Goal: Information Seeking & Learning: Learn about a topic

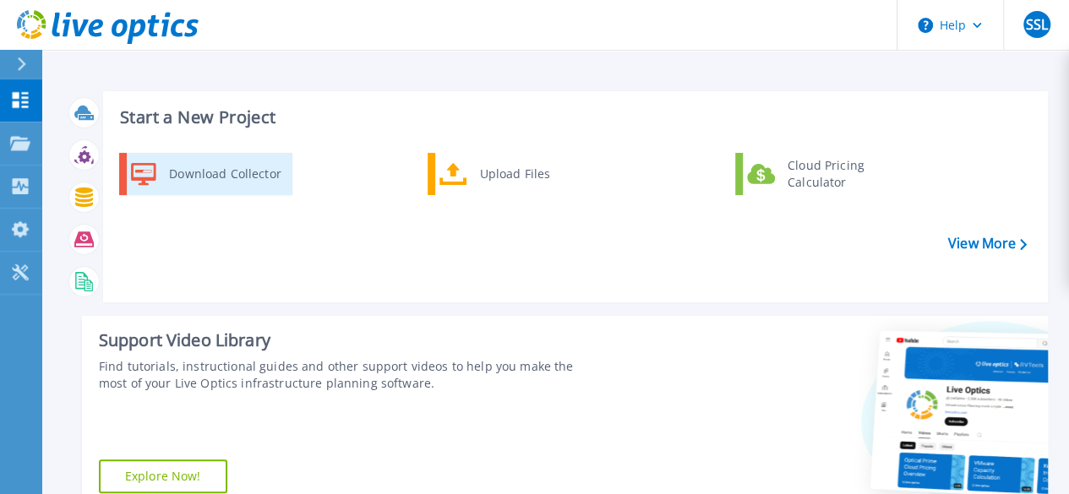
click at [186, 176] on div "Download Collector" at bounding box center [225, 174] width 128 height 34
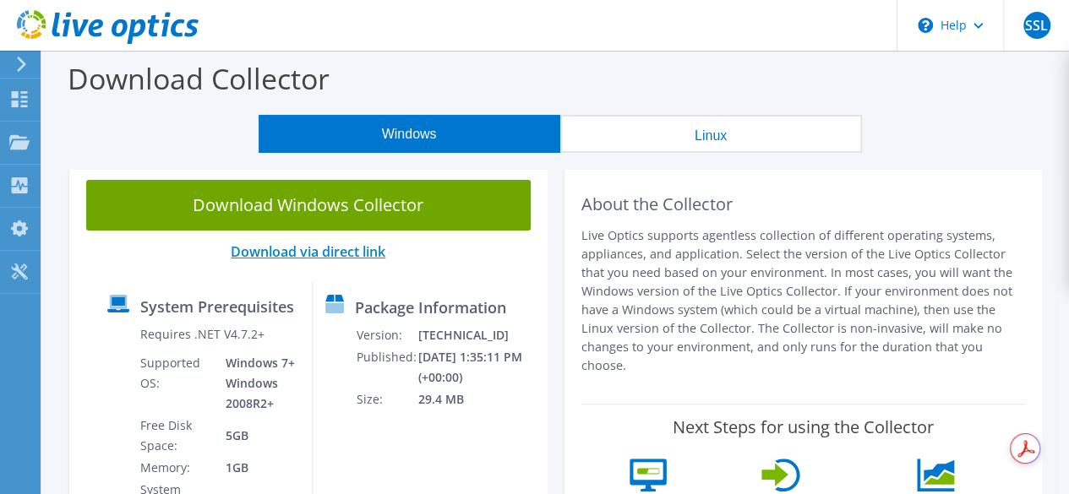
click at [247, 252] on link "Download via direct link" at bounding box center [308, 252] width 155 height 19
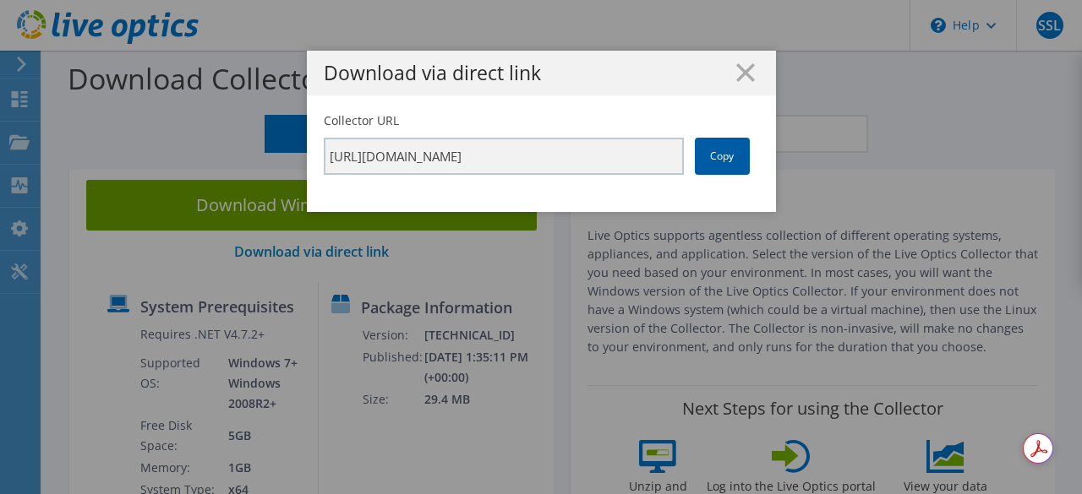
click at [732, 154] on link "Copy" at bounding box center [722, 156] width 55 height 37
click at [725, 160] on link "Copy" at bounding box center [722, 156] width 55 height 37
click at [723, 160] on link "Copy" at bounding box center [722, 156] width 55 height 37
click at [727, 156] on link "Copy" at bounding box center [722, 156] width 55 height 37
click at [747, 68] on h1 "Download via direct link" at bounding box center [541, 72] width 435 height 19
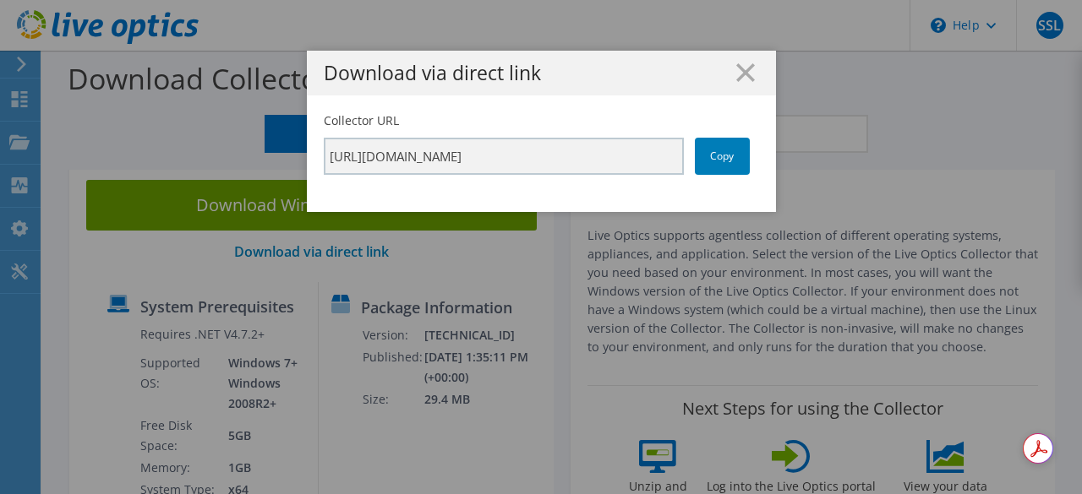
drag, startPoint x: 735, startPoint y: 74, endPoint x: 747, endPoint y: 60, distance: 18.6
click at [750, 62] on div "Download via direct link" at bounding box center [541, 73] width 469 height 45
click at [740, 69] on line at bounding box center [745, 72] width 17 height 17
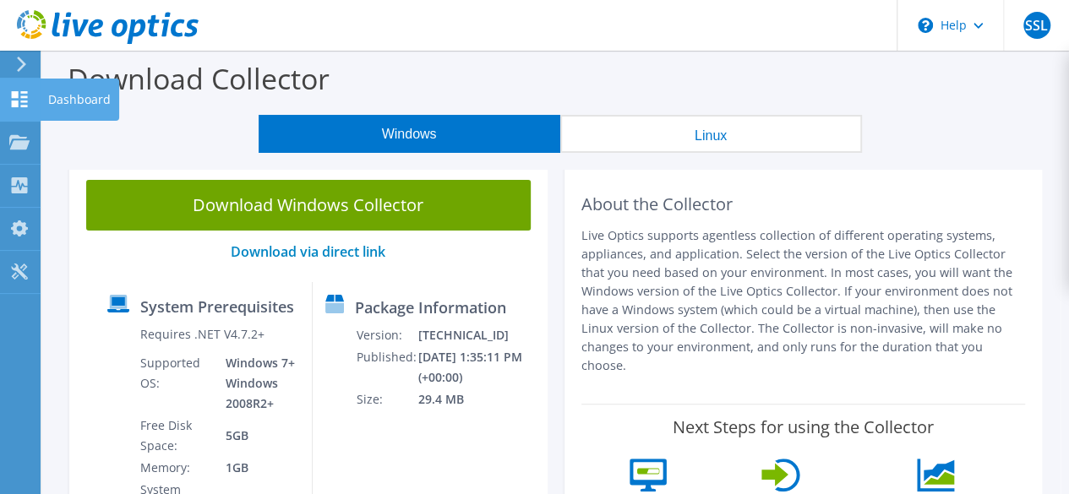
click at [48, 107] on div "Dashboard" at bounding box center [79, 100] width 79 height 42
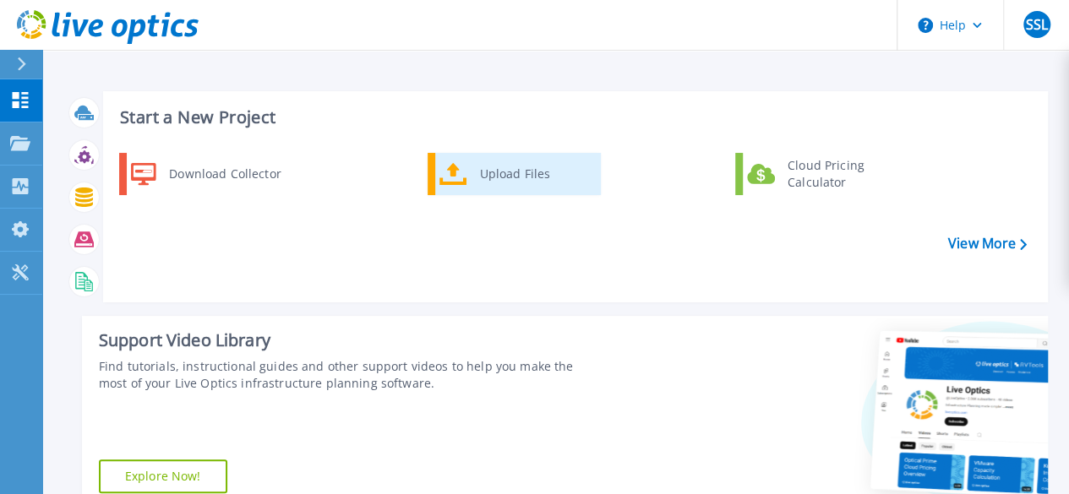
click at [522, 175] on div "Upload Files" at bounding box center [534, 174] width 125 height 34
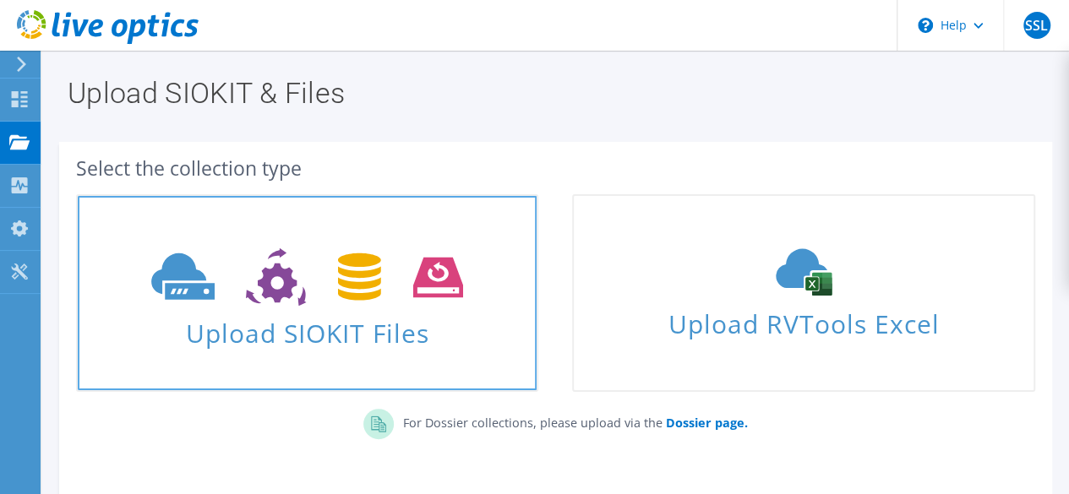
click at [428, 339] on span "Upload SIOKIT Files" at bounding box center [307, 328] width 459 height 36
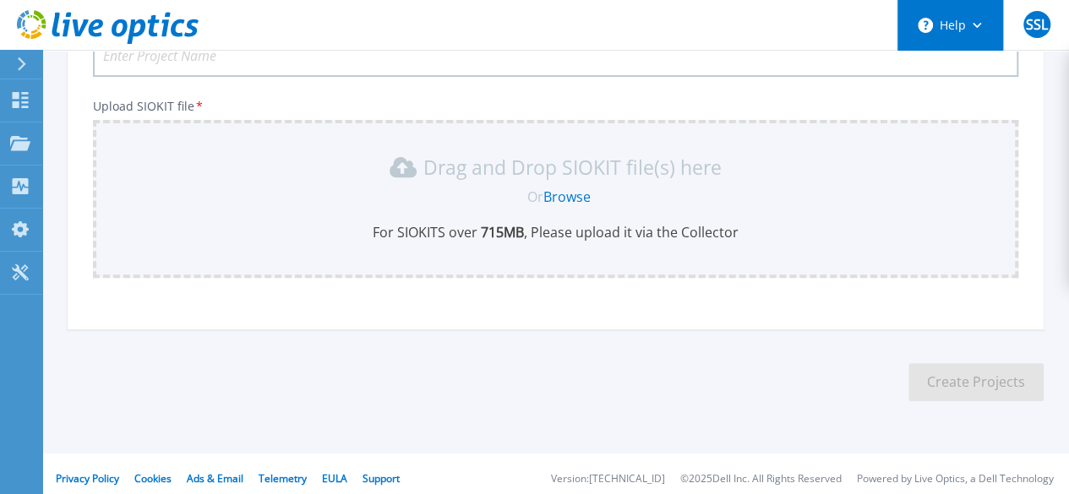
scroll to position [178, 0]
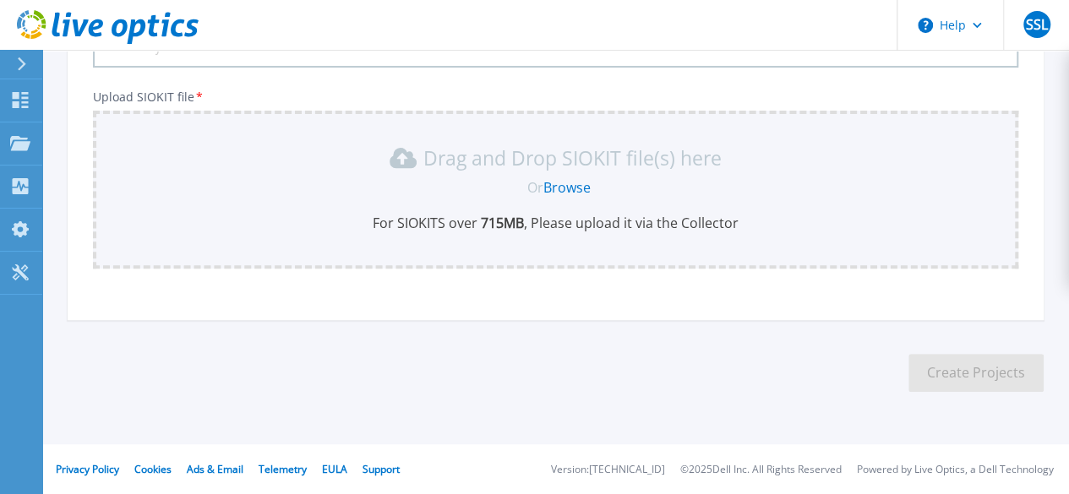
click at [583, 188] on link "Browse" at bounding box center [566, 187] width 47 height 19
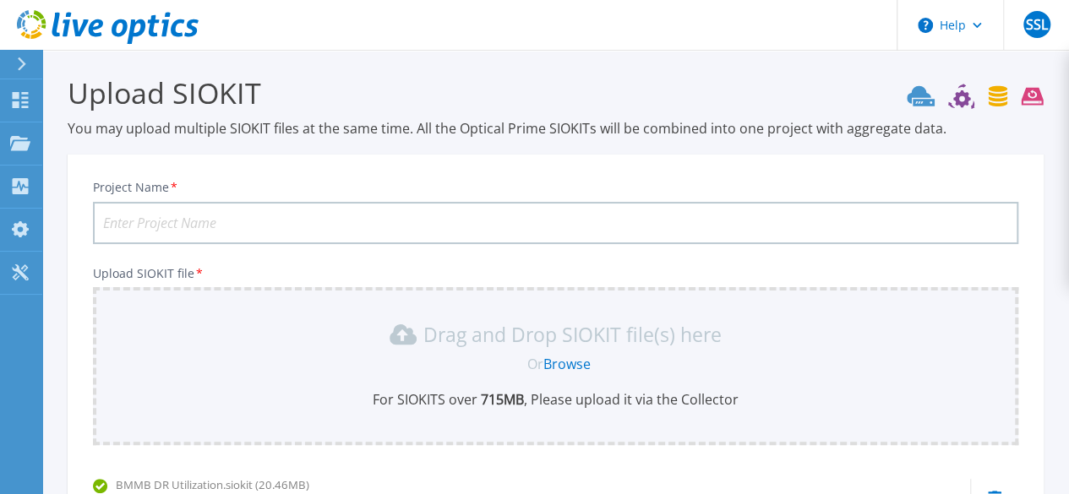
scroll to position [0, 0]
click at [392, 225] on input "Project Name *" at bounding box center [556, 225] width 926 height 42
type input "D"
click at [208, 229] on input "BMMB DR Utlization" at bounding box center [556, 225] width 926 height 42
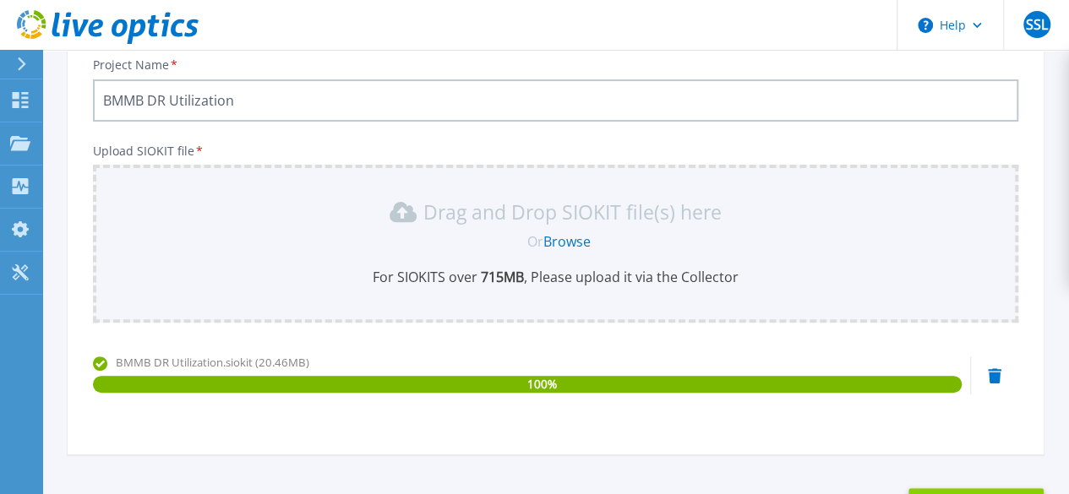
scroll to position [259, 0]
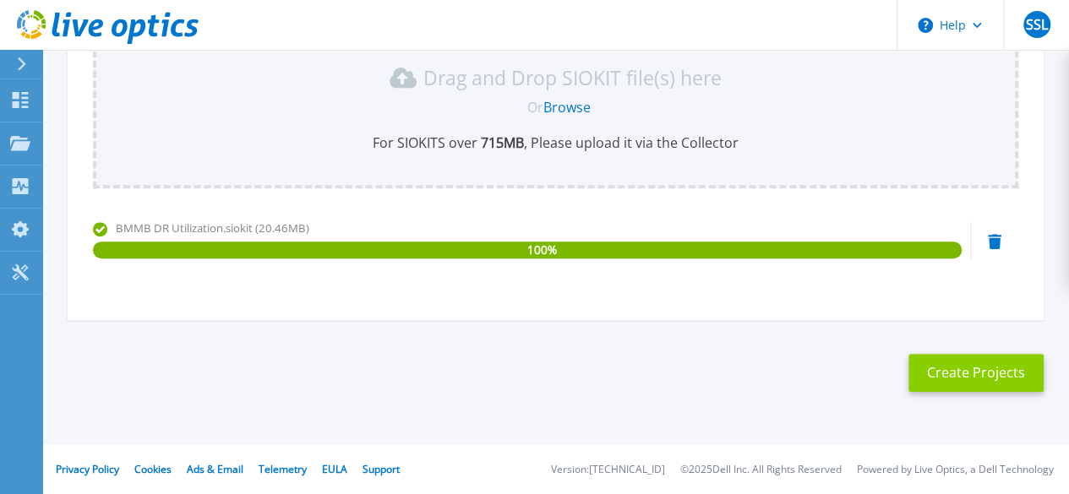
type input "BMMB DR Utilization"
click at [957, 377] on button "Create Projects" at bounding box center [976, 373] width 135 height 38
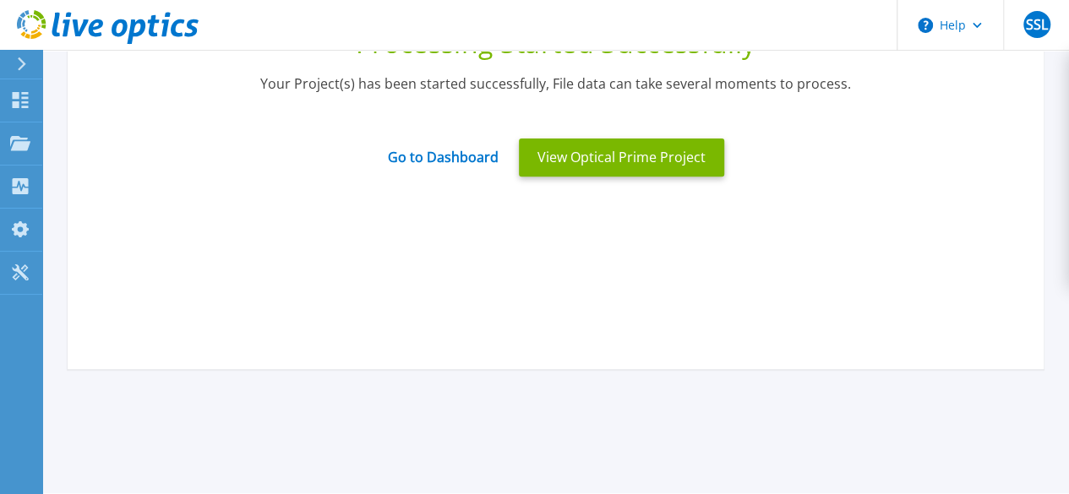
scroll to position [0, 0]
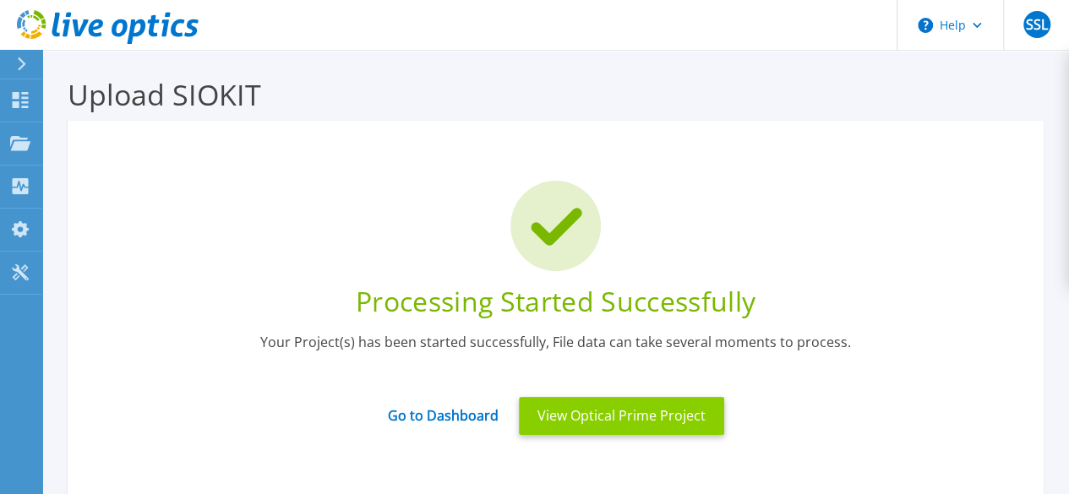
click at [708, 420] on button "View Optical Prime Project" at bounding box center [621, 416] width 205 height 38
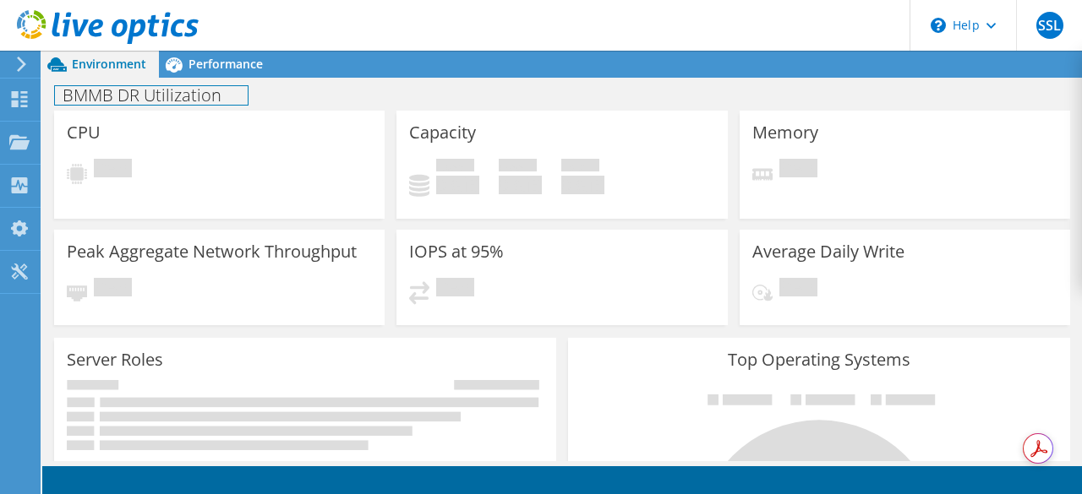
click at [211, 82] on div "BMMB DR Utilization Print" at bounding box center [562, 94] width 1040 height 31
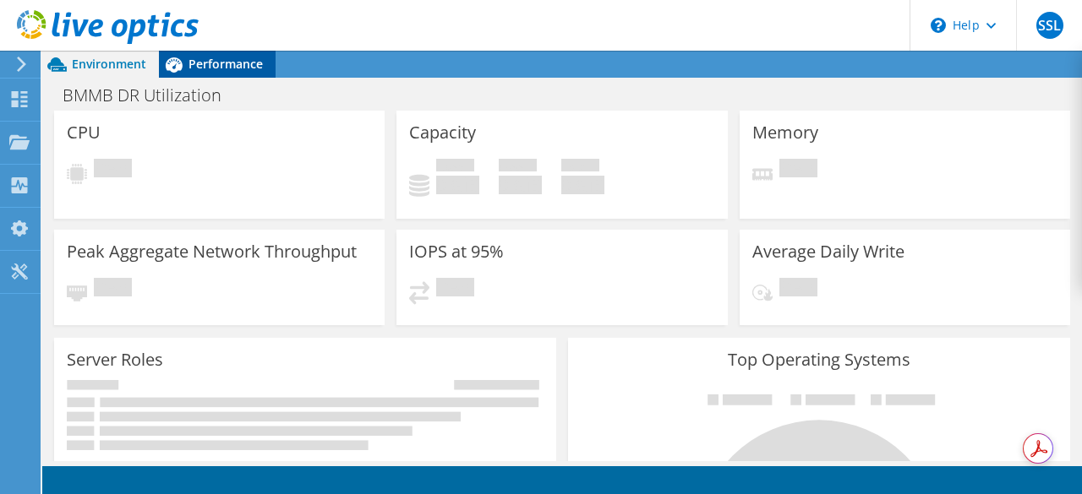
click at [223, 62] on span "Performance" at bounding box center [225, 64] width 74 height 16
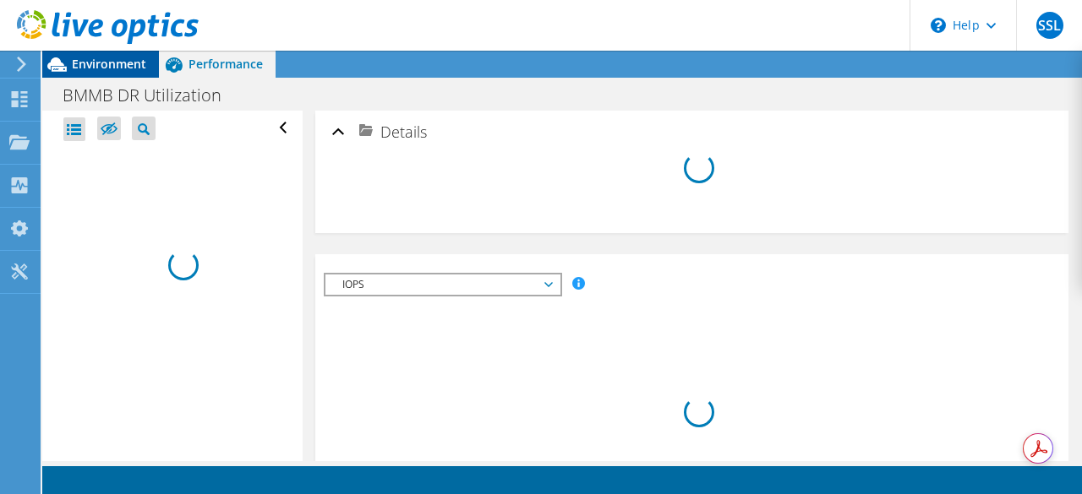
click at [119, 68] on span "Environment" at bounding box center [109, 64] width 74 height 16
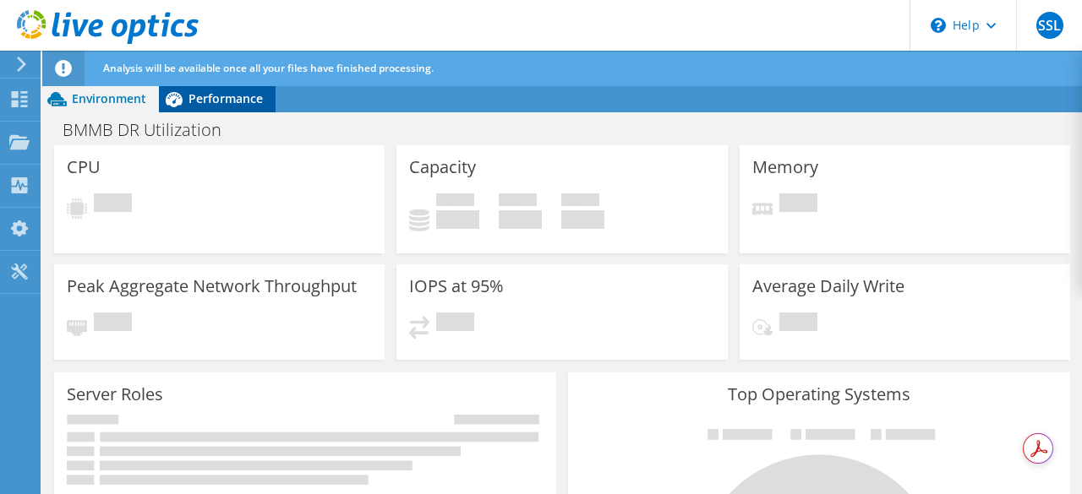
click at [216, 106] on span "Performance" at bounding box center [225, 98] width 74 height 16
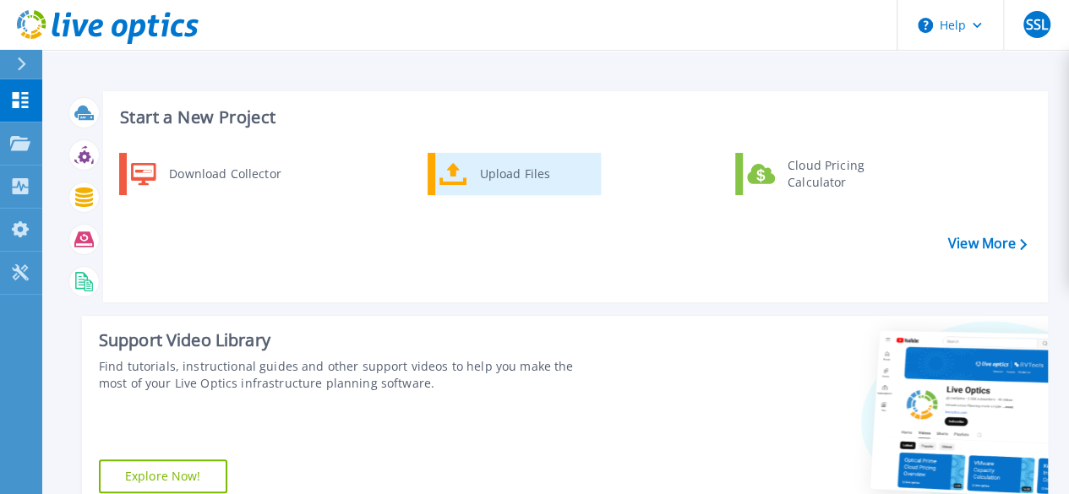
click at [495, 180] on div "Upload Files" at bounding box center [534, 174] width 125 height 34
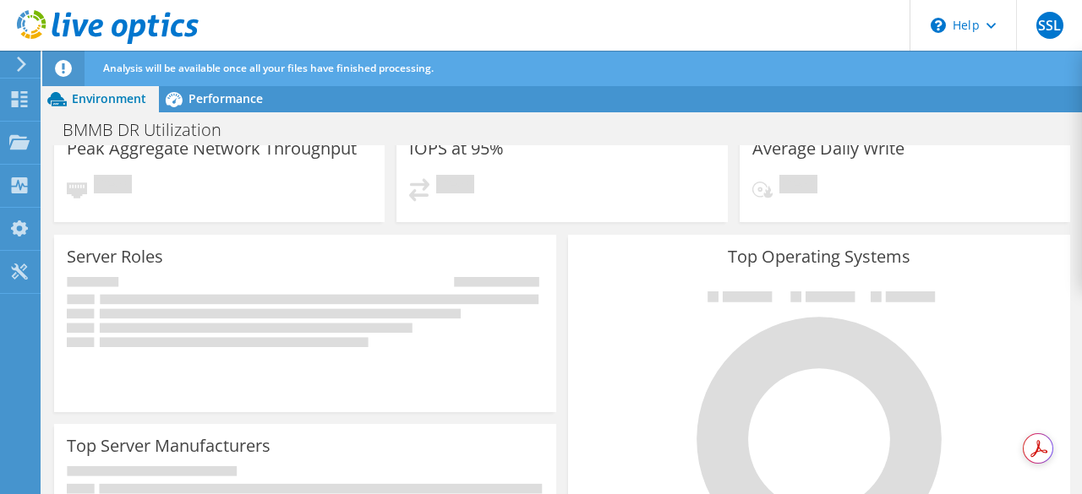
scroll to position [95, 0]
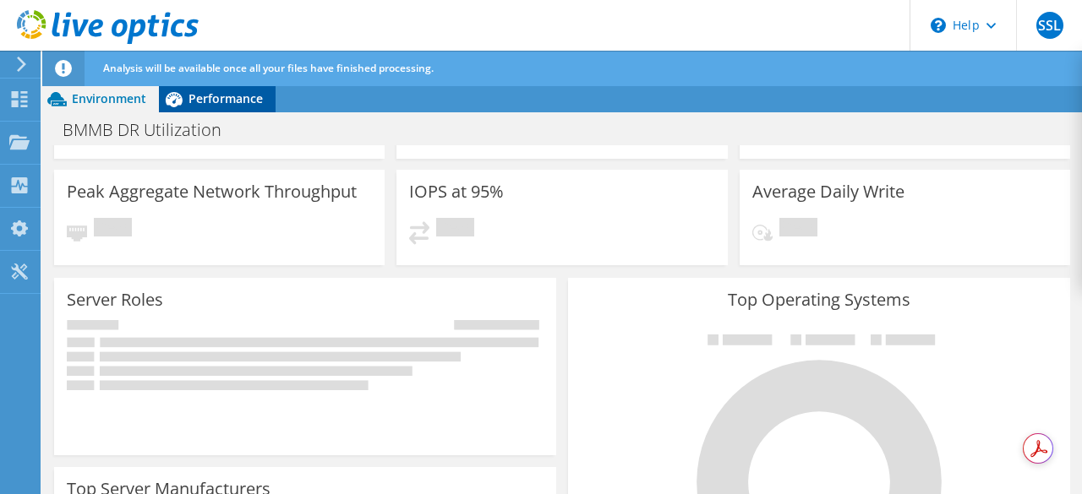
click at [250, 104] on span "Performance" at bounding box center [225, 98] width 74 height 16
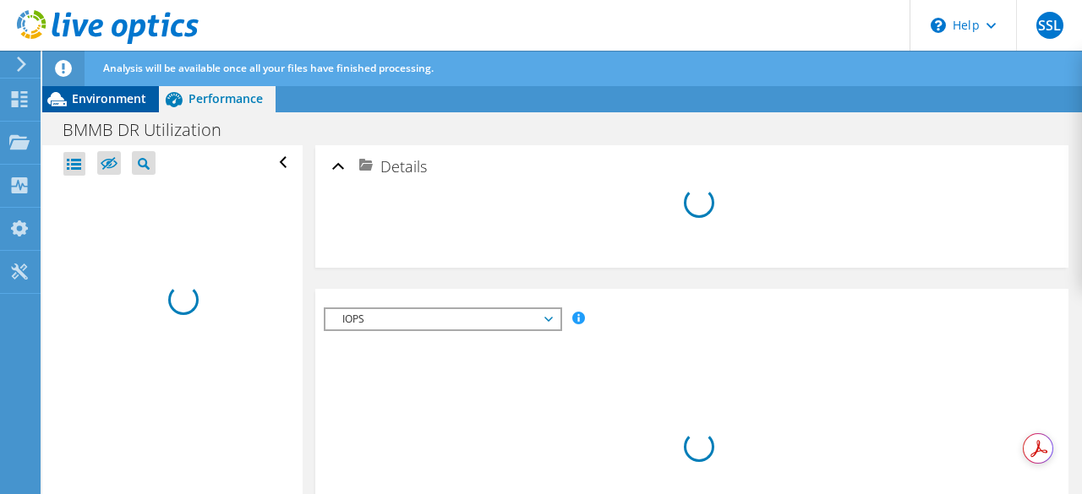
click at [120, 92] on span "Environment" at bounding box center [109, 98] width 74 height 16
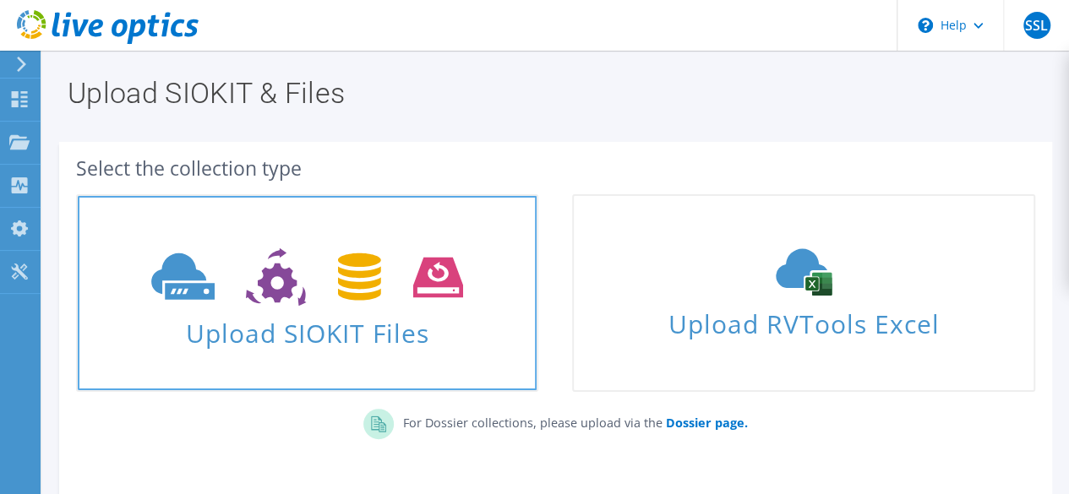
click at [445, 278] on icon at bounding box center [307, 278] width 312 height 58
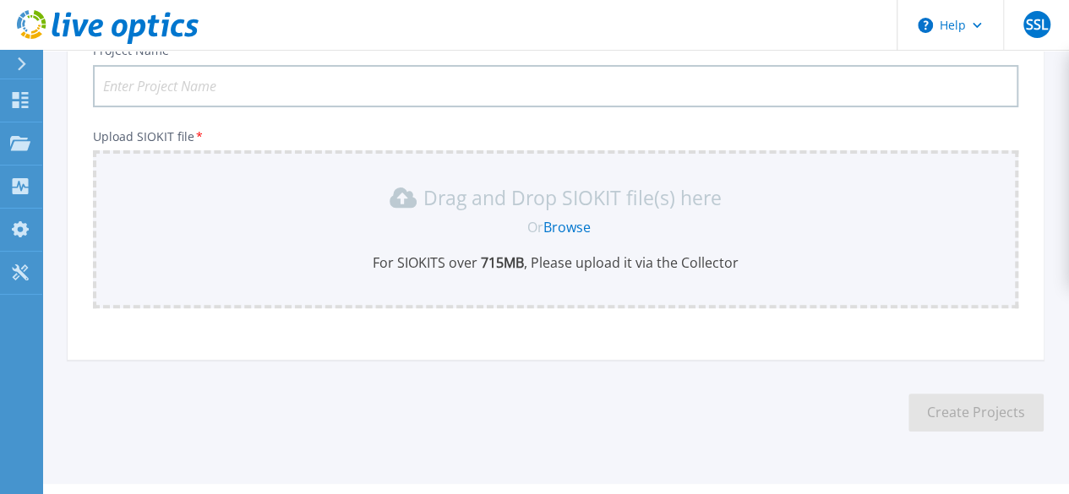
scroll to position [178, 0]
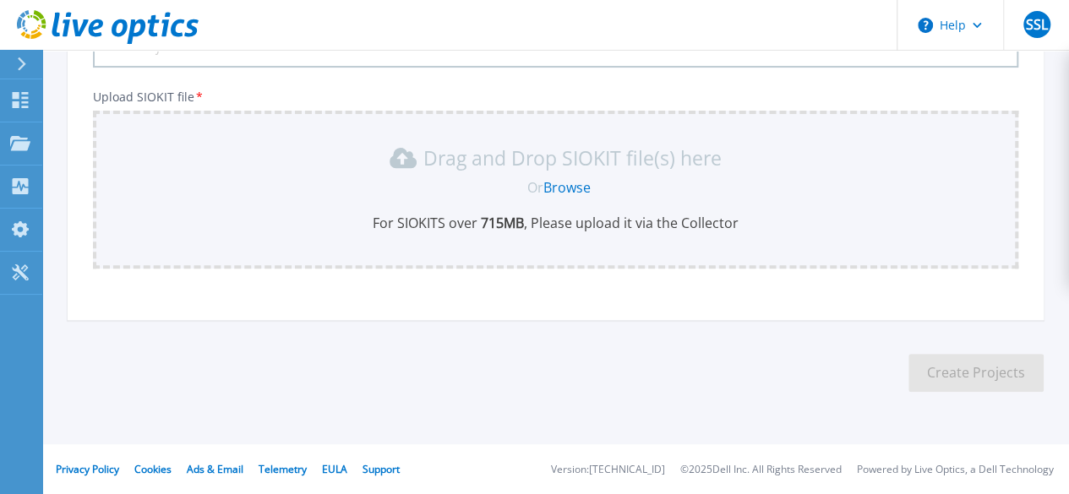
drag, startPoint x: 0, startPoint y: 0, endPoint x: 198, endPoint y: 153, distance: 250.0
click at [198, 153] on div "Drag and Drop SIOKIT file(s) here" at bounding box center [555, 158] width 905 height 27
click at [556, 181] on link "Browse" at bounding box center [566, 187] width 47 height 19
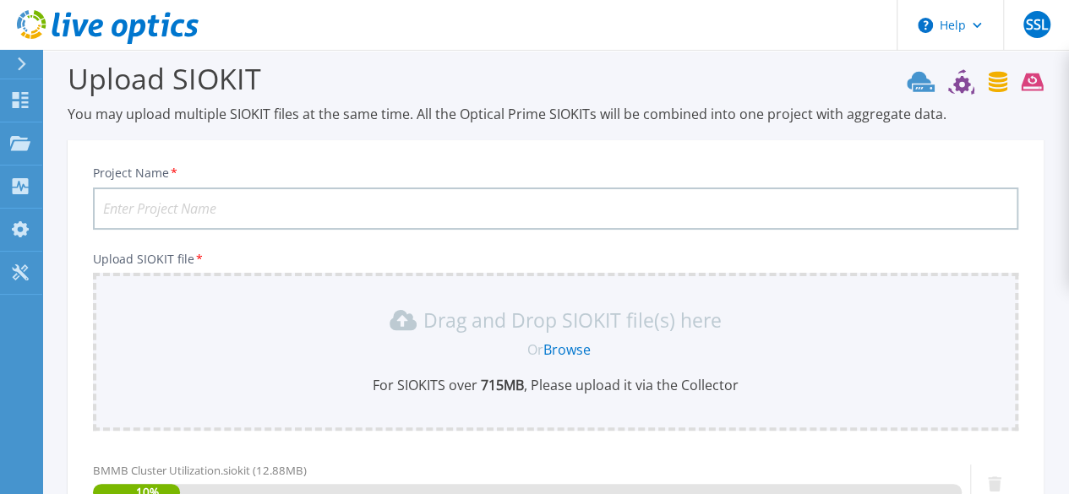
scroll to position [5, 0]
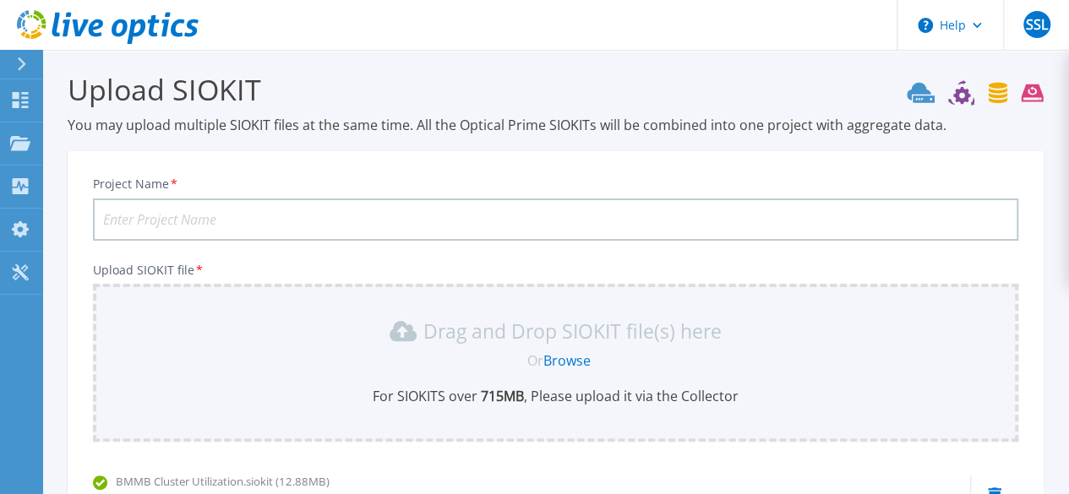
click at [338, 207] on input "Project Name *" at bounding box center [556, 220] width 926 height 42
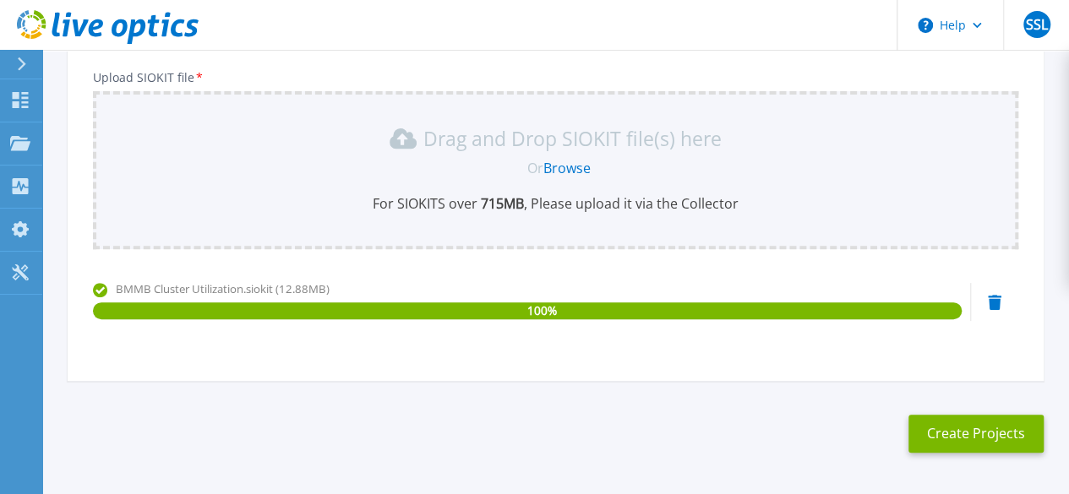
scroll to position [259, 0]
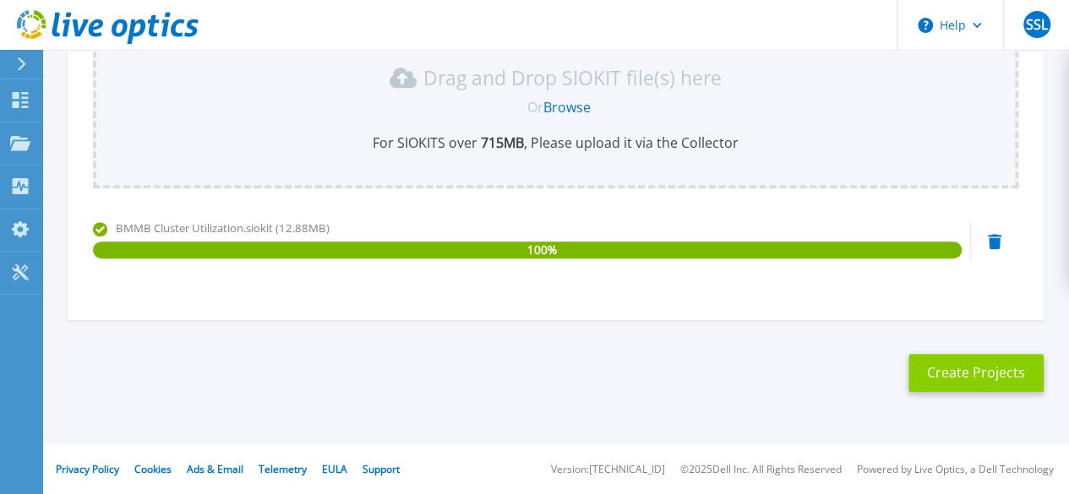
type input "BMMB Prod Utilization"
click at [934, 363] on button "Create Projects" at bounding box center [976, 373] width 135 height 38
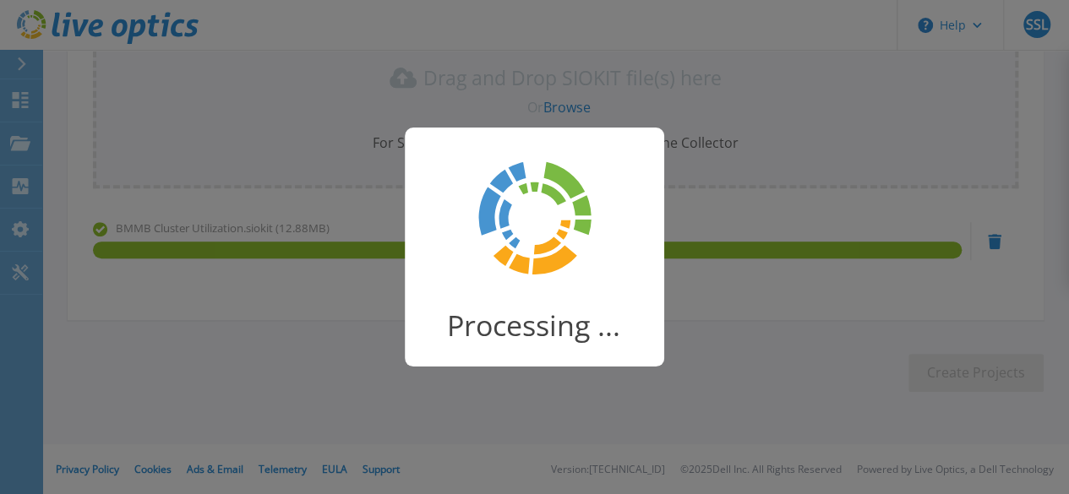
scroll to position [0, 0]
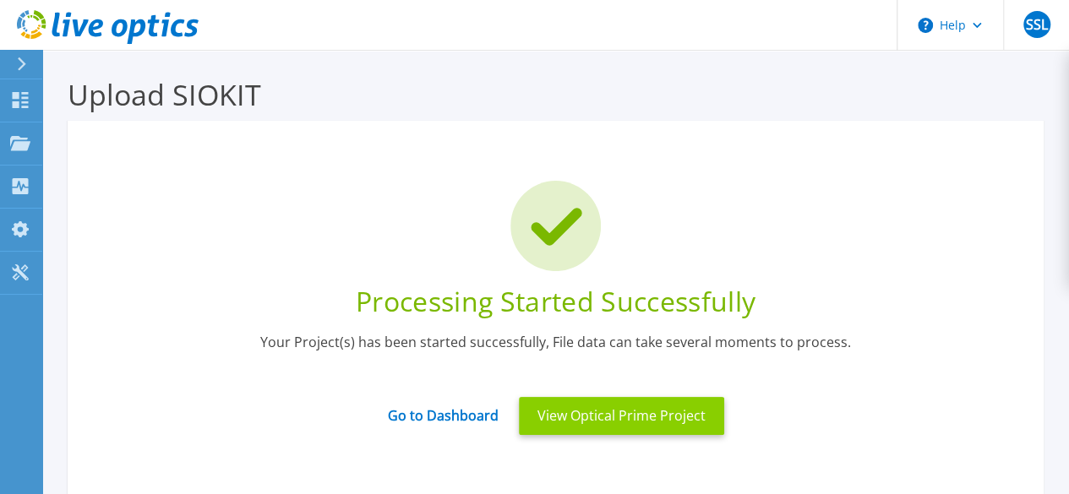
click at [632, 423] on button "View Optical Prime Project" at bounding box center [621, 416] width 205 height 38
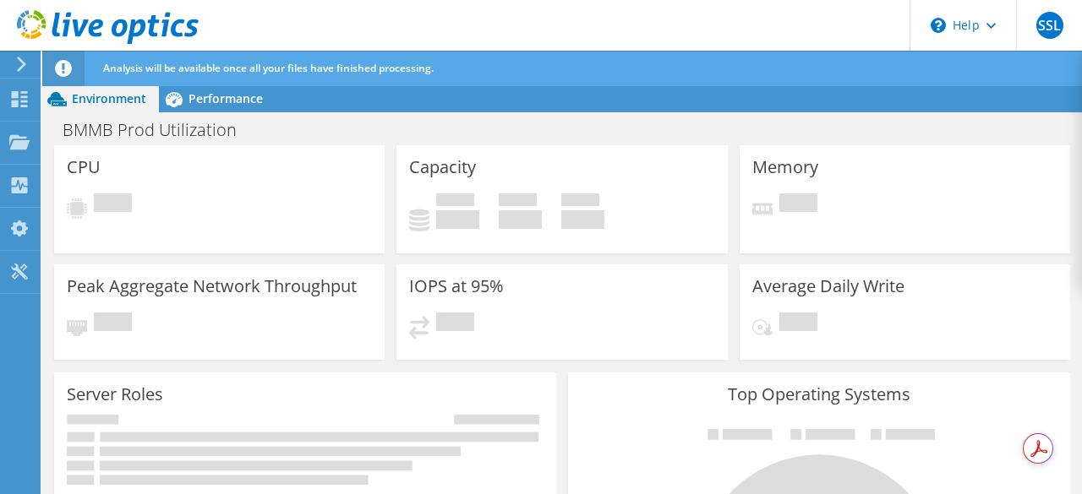
click at [9, 63] on div at bounding box center [18, 64] width 19 height 15
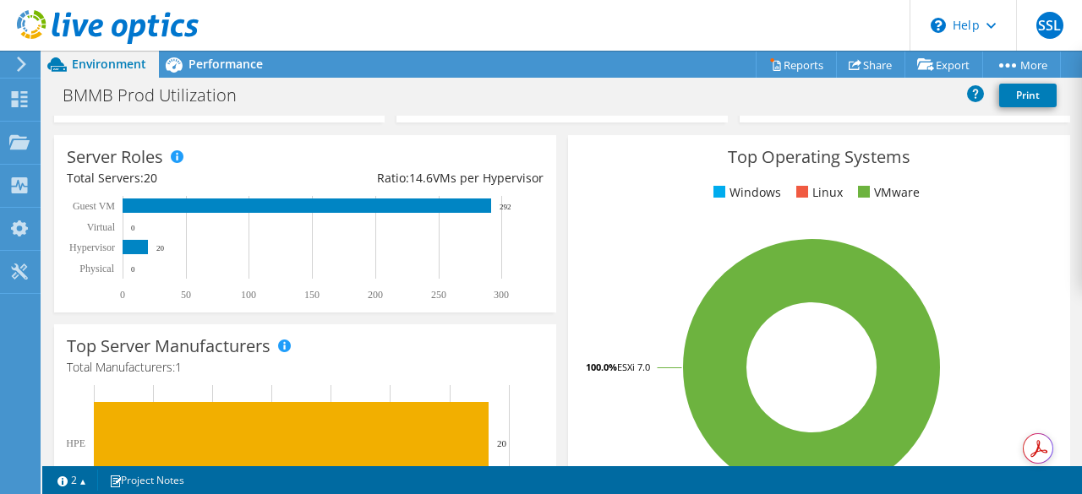
scroll to position [254, 0]
click at [228, 65] on span "Performance" at bounding box center [225, 64] width 74 height 16
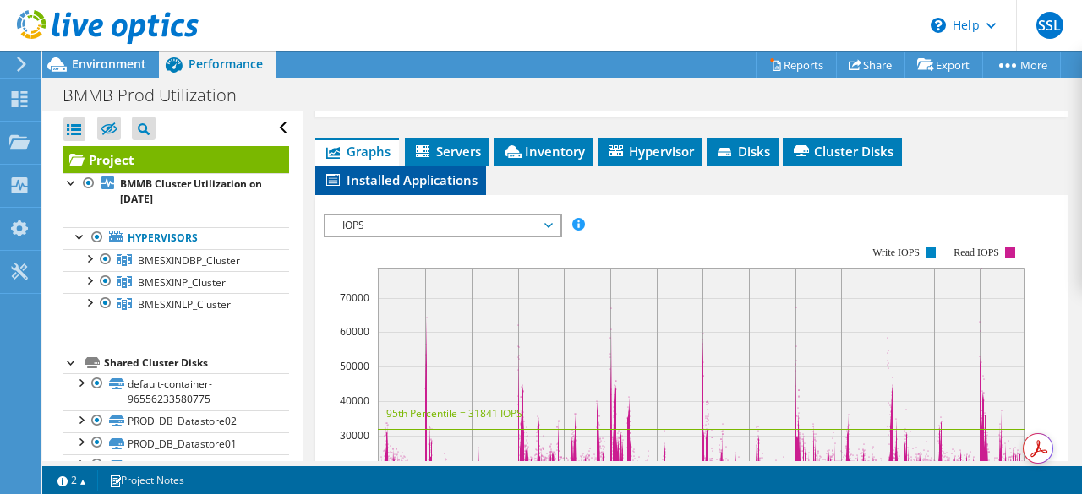
scroll to position [423, 0]
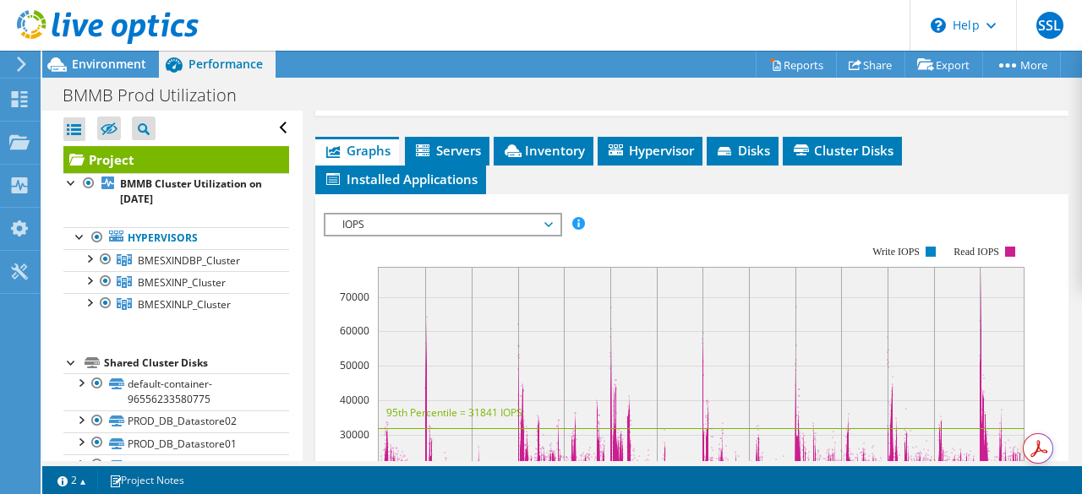
click at [429, 235] on span "IOPS" at bounding box center [442, 225] width 217 height 20
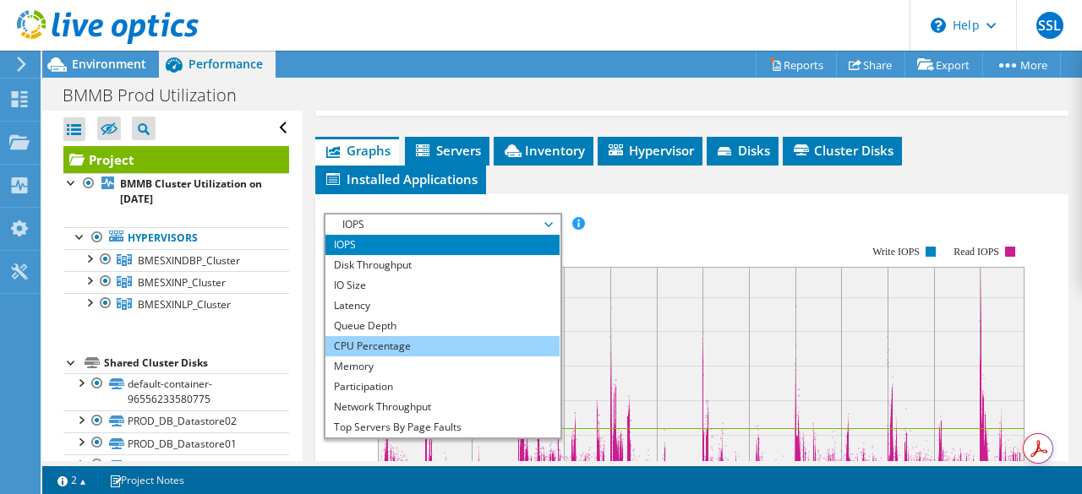
click at [426, 357] on li "CPU Percentage" at bounding box center [442, 346] width 234 height 20
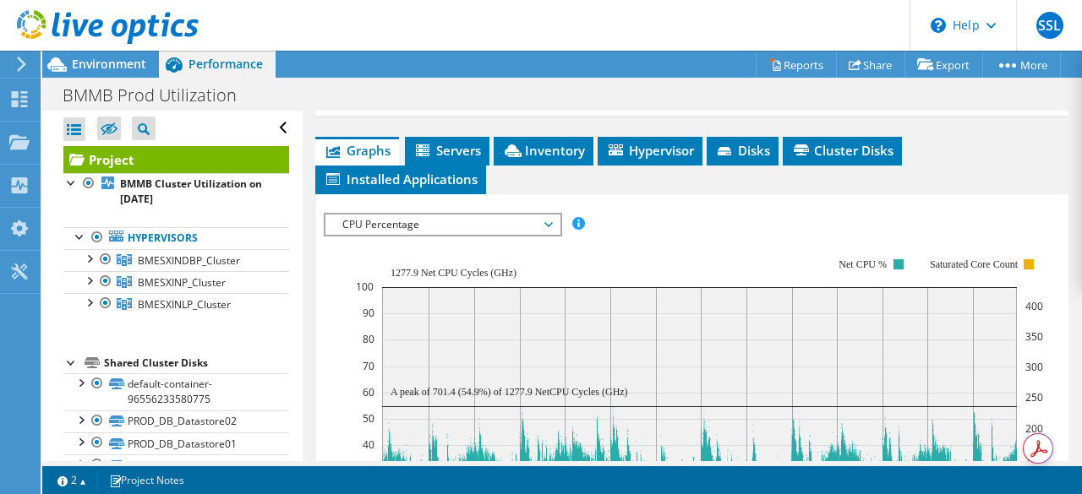
scroll to position [507, 0]
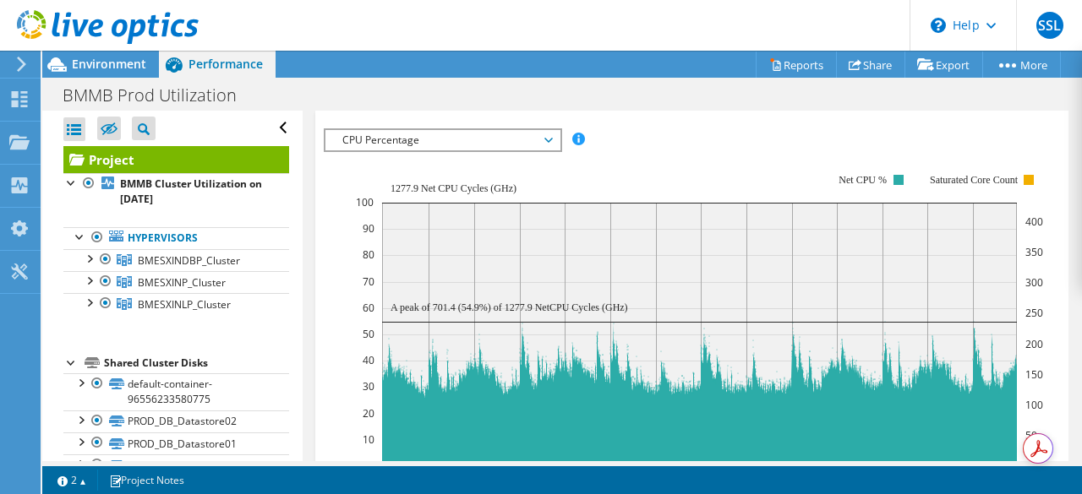
click at [666, 74] on span "Hypervisor" at bounding box center [650, 65] width 88 height 17
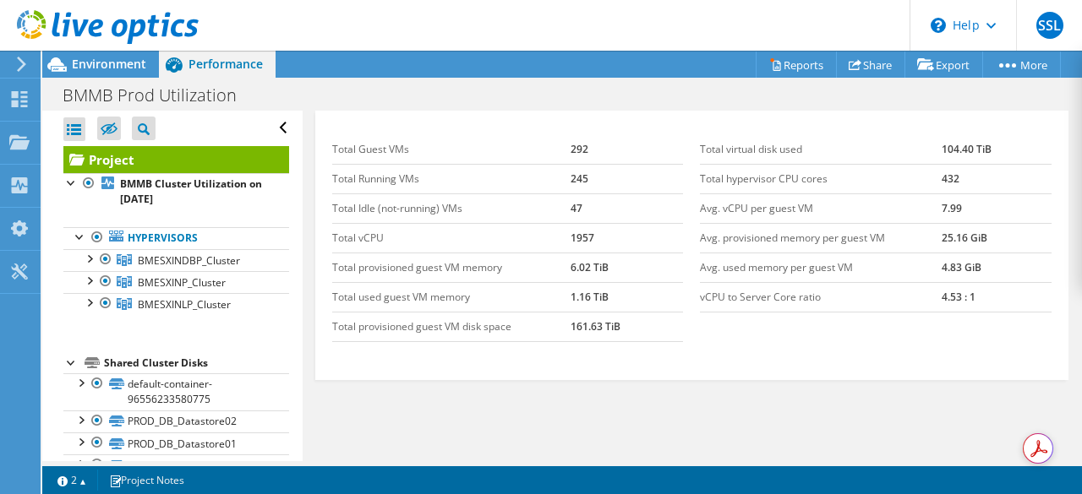
drag, startPoint x: 752, startPoint y: 18, endPoint x: 700, endPoint y: 31, distance: 54.1
click at [752, 18] on header "SSL End User Sue Shik LU sslu@vstecs.com.my VSTECS Astar Sdn Bhd My Profile Log…" at bounding box center [541, 25] width 1082 height 51
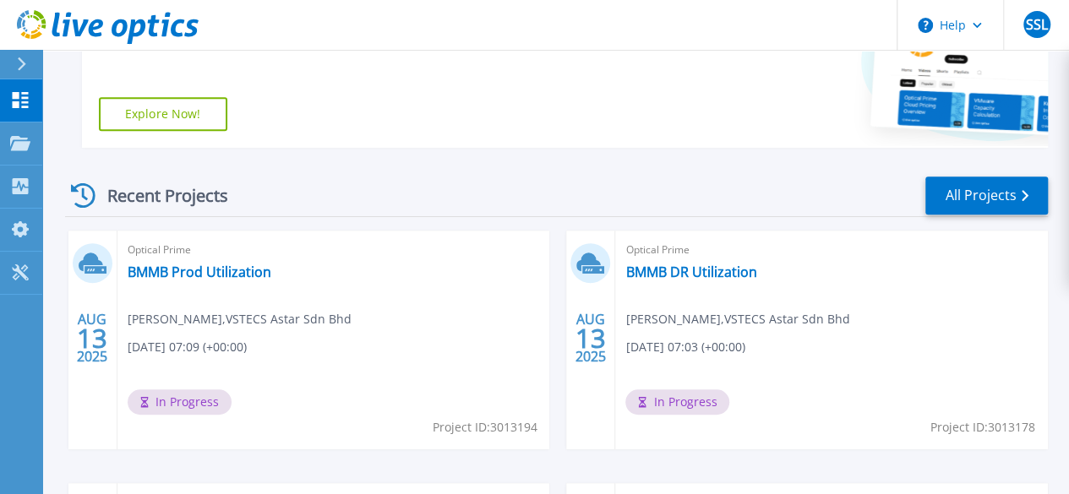
scroll to position [423, 0]
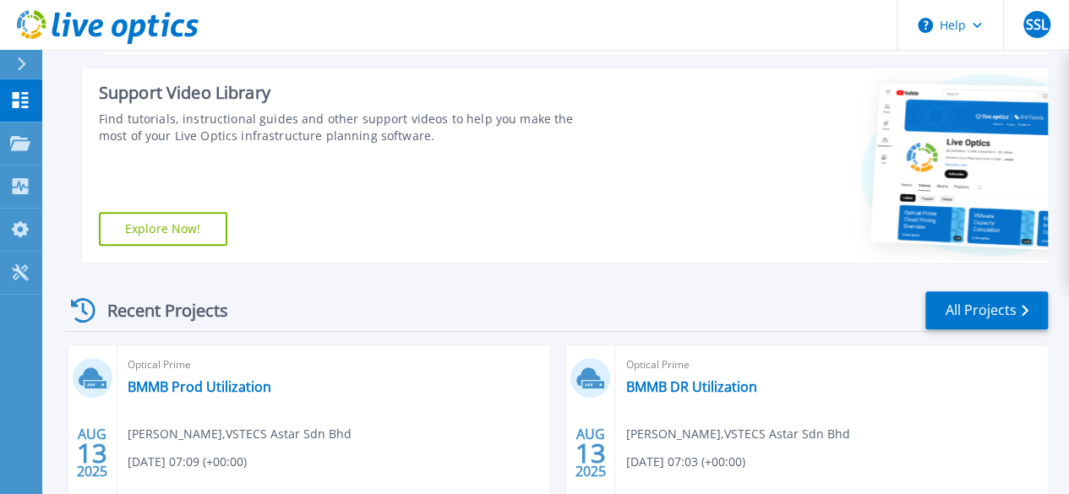
scroll to position [423, 0]
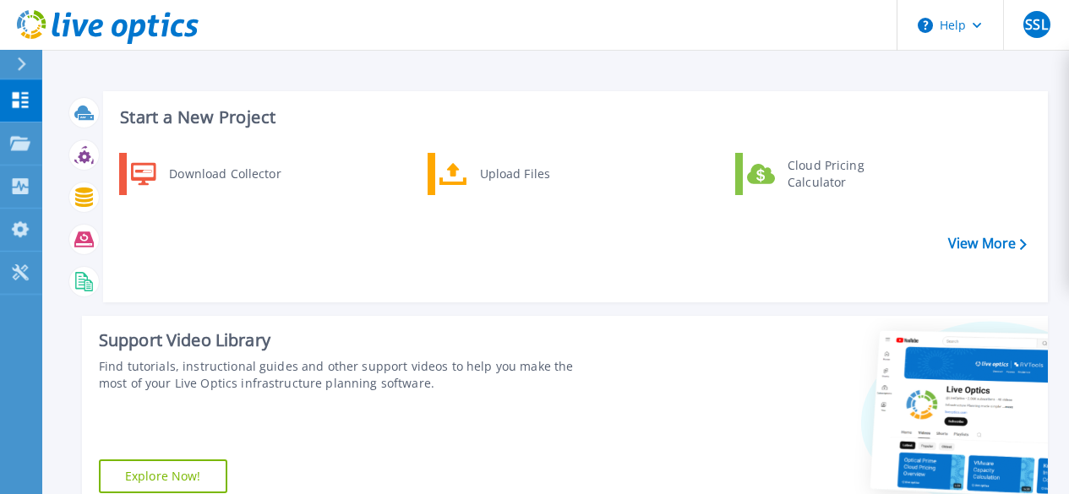
scroll to position [347, 0]
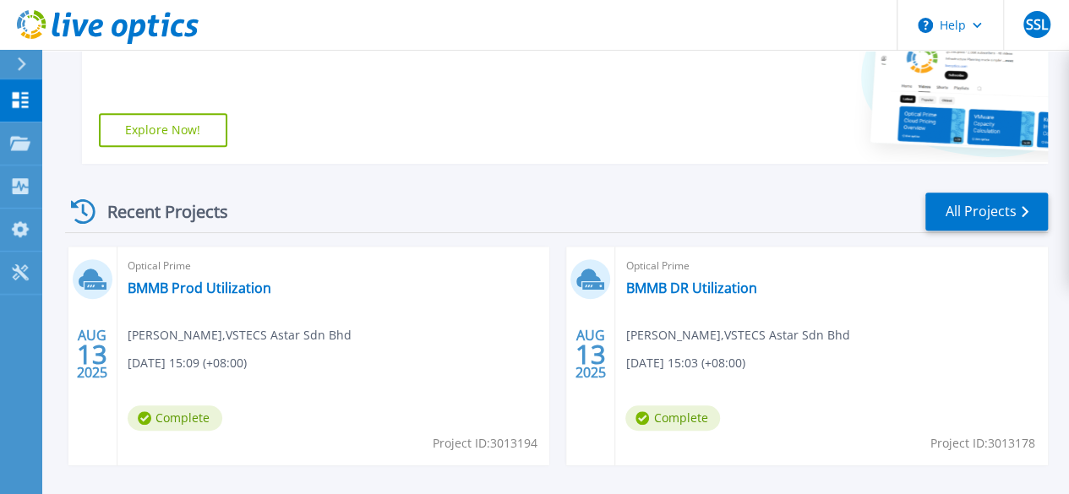
click at [615, 292] on div "Optical Prime BMMB DR Utilization [PERSON_NAME] LU , VSTECS Astar Sdn Bhd [DATE…" at bounding box center [831, 356] width 433 height 219
click at [625, 287] on link "BMMB DR Utilization" at bounding box center [690, 288] width 131 height 17
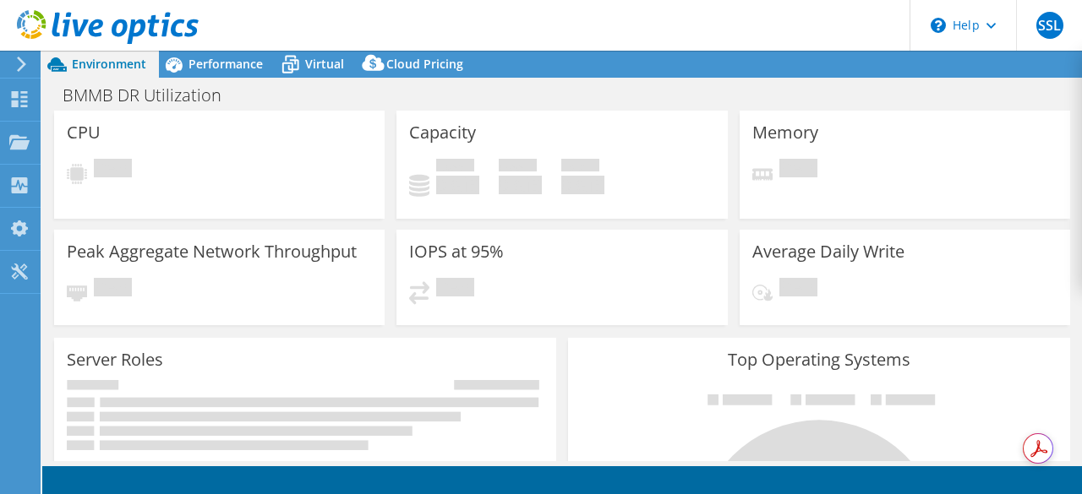
select select "USD"
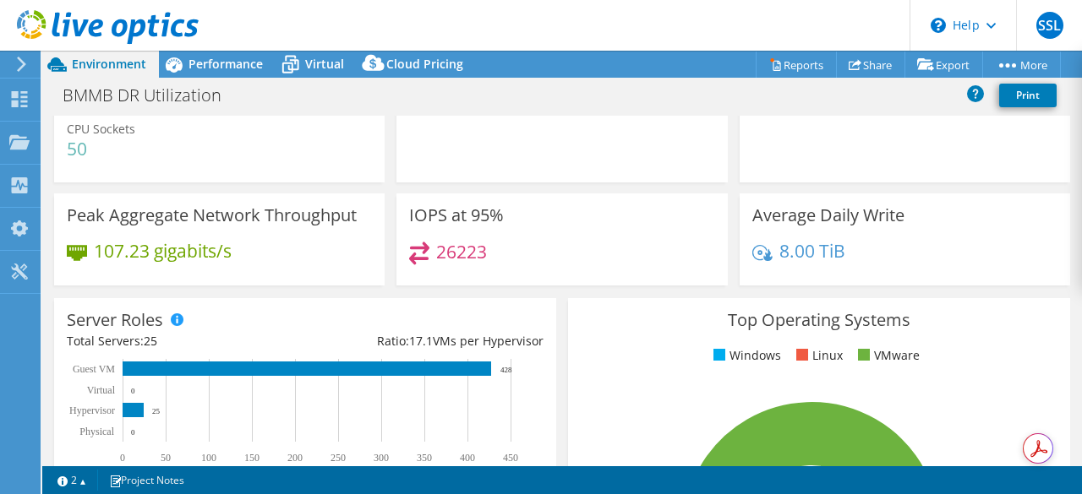
scroll to position [169, 0]
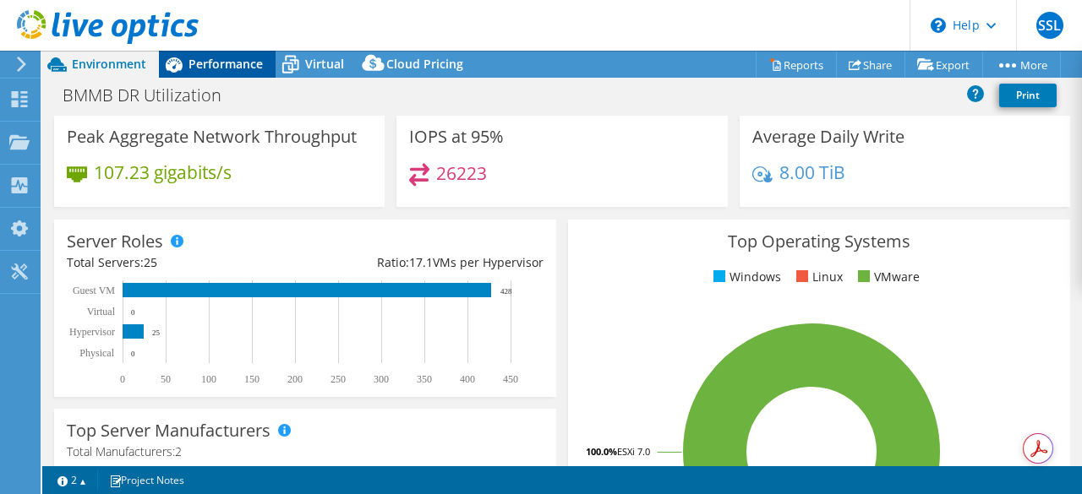
click at [227, 63] on span "Performance" at bounding box center [225, 64] width 74 height 16
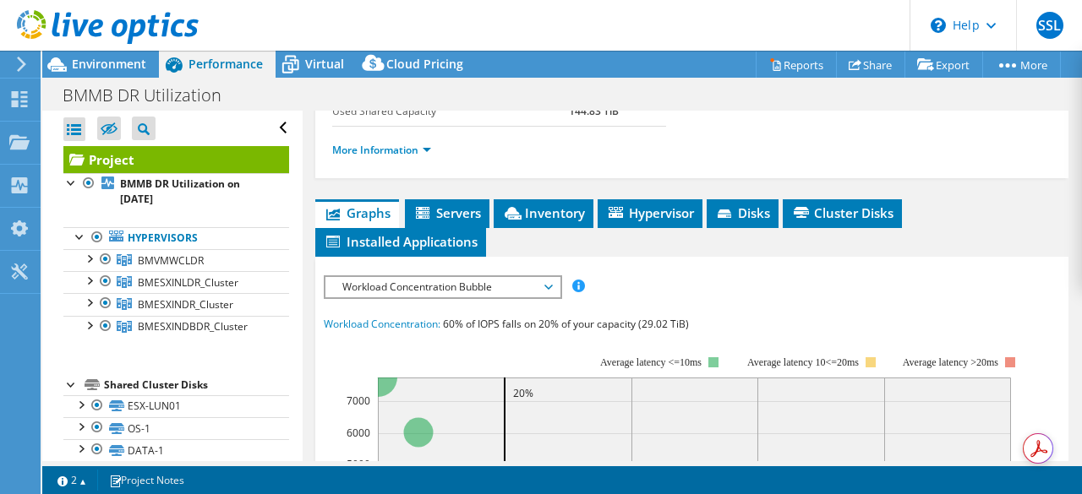
scroll to position [423, 0]
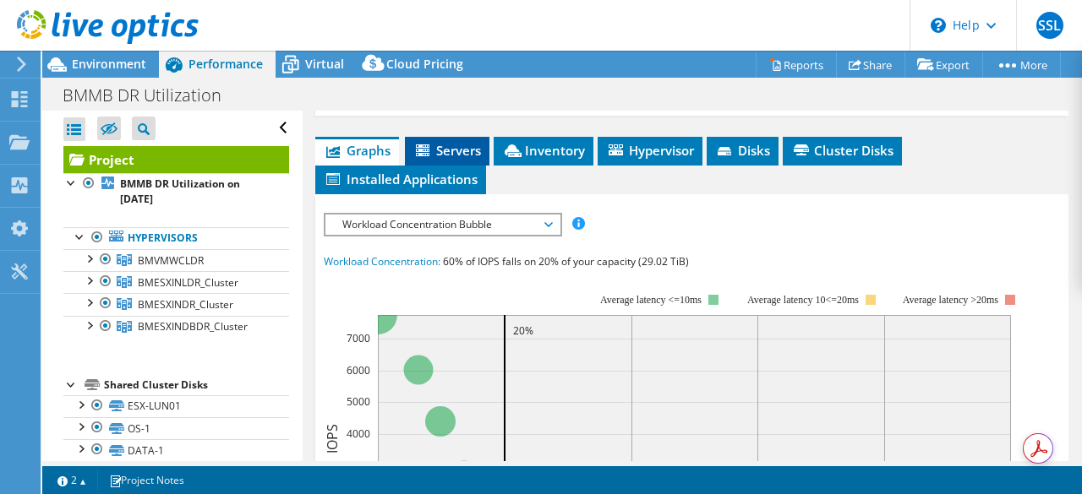
click at [470, 159] on span "Servers" at bounding box center [447, 150] width 68 height 17
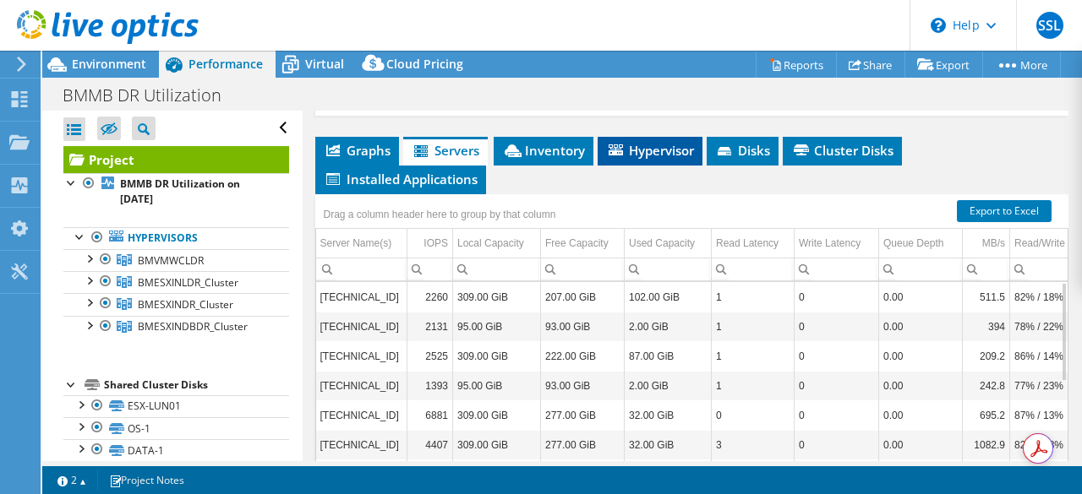
click at [653, 159] on span "Hypervisor" at bounding box center [650, 150] width 88 height 17
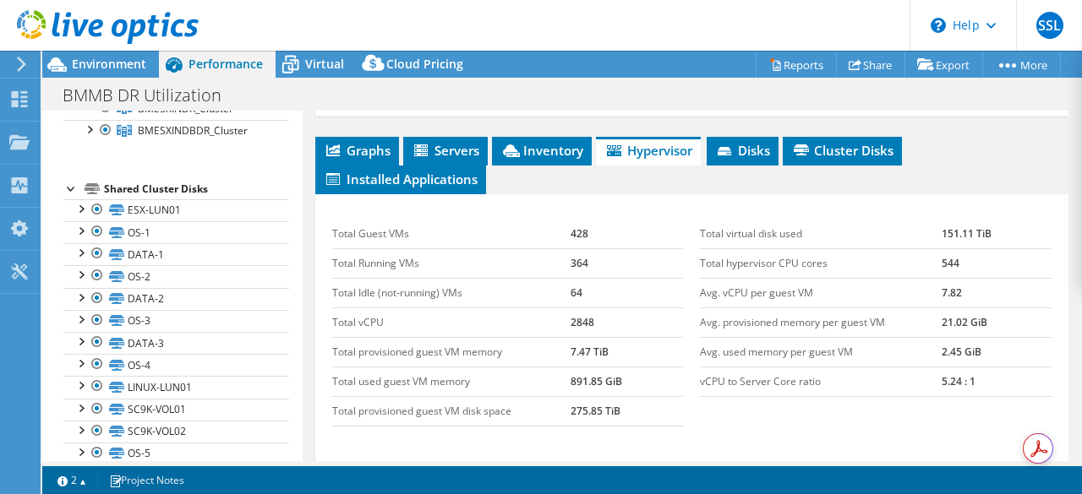
scroll to position [34, 0]
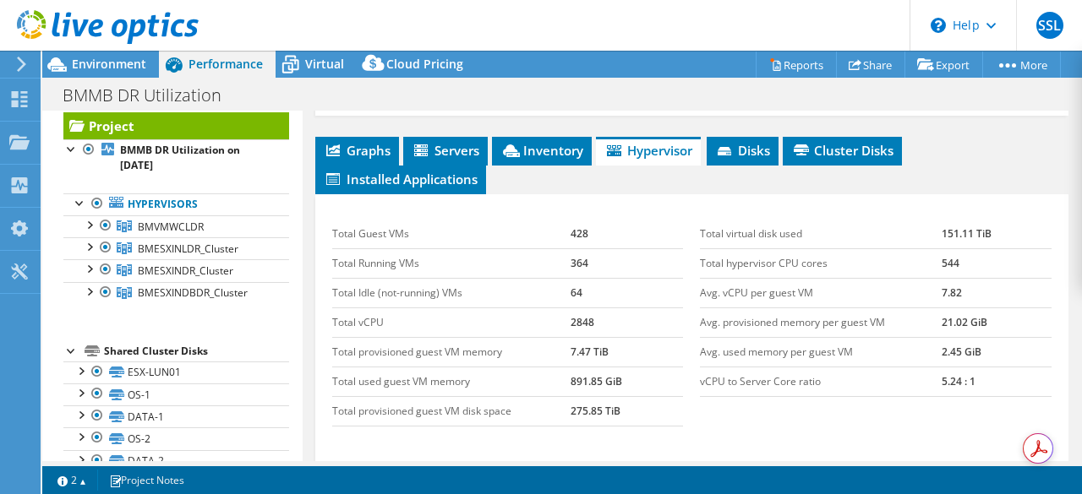
drag, startPoint x: 774, startPoint y: 111, endPoint x: 442, endPoint y: 23, distance: 343.6
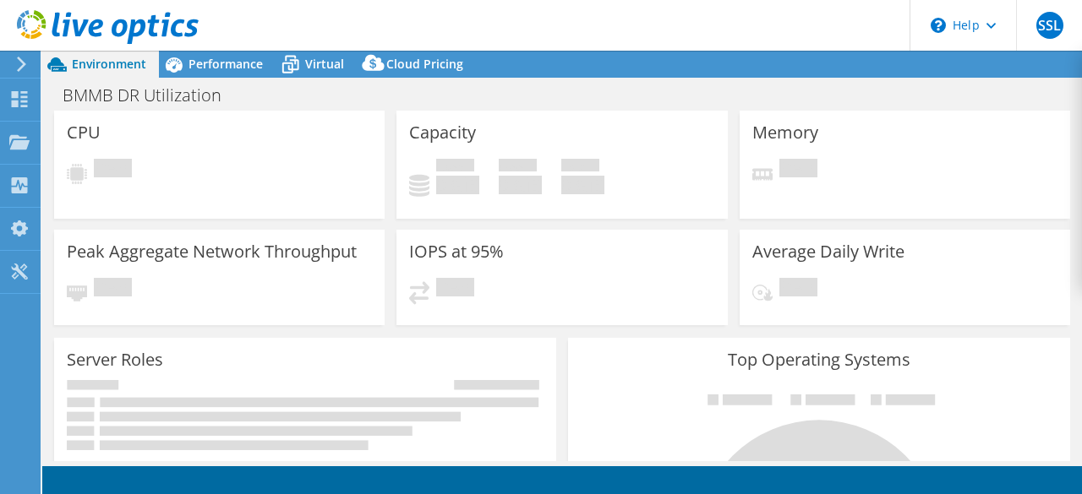
select select "USD"
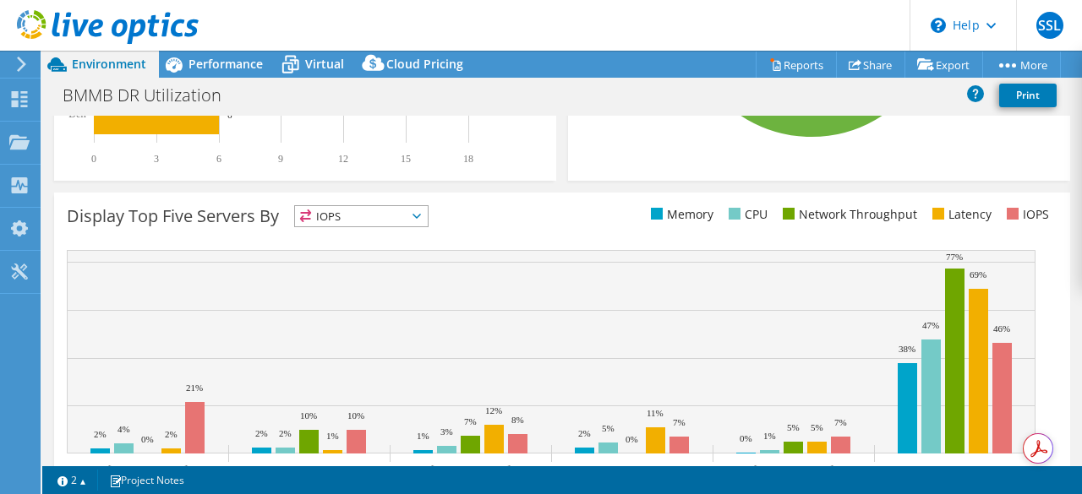
scroll to position [594, 0]
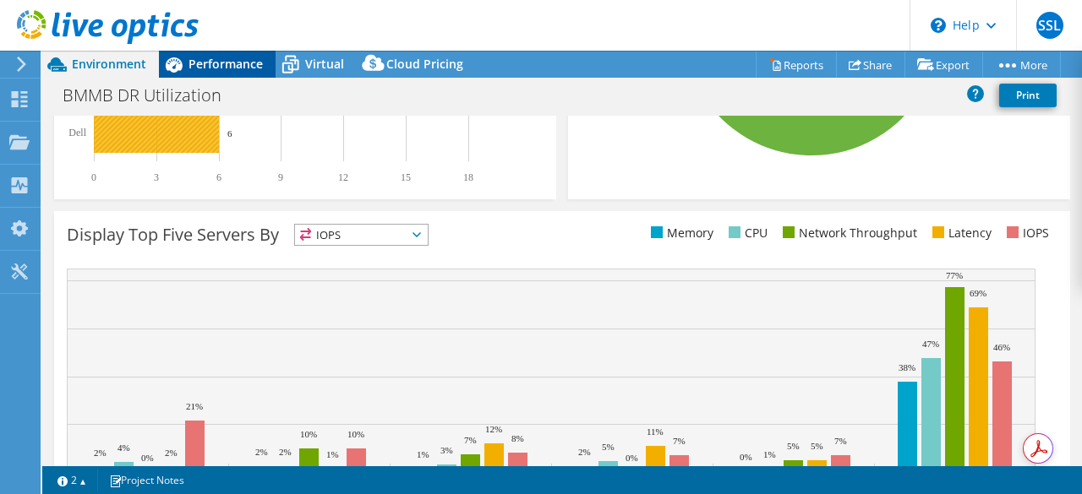
click at [220, 63] on span "Performance" at bounding box center [225, 64] width 74 height 16
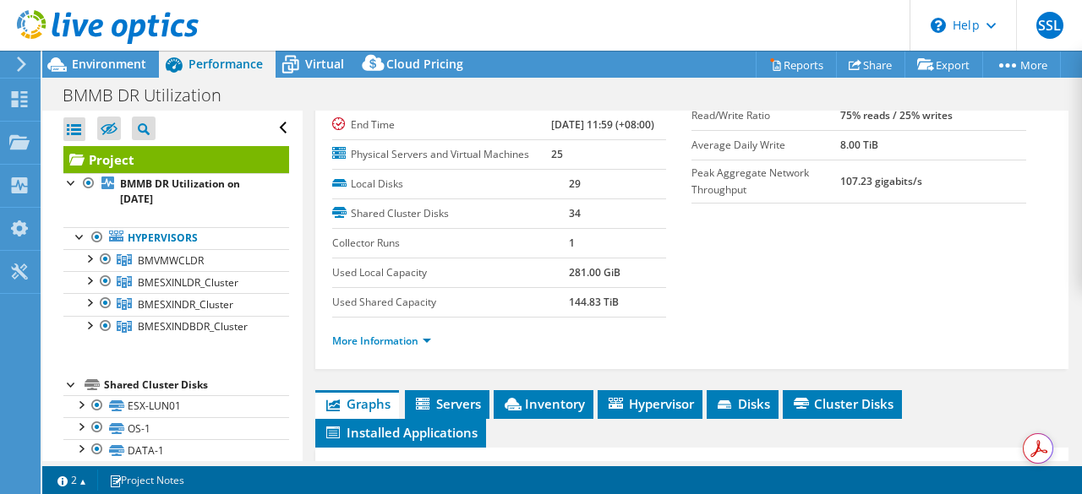
scroll to position [254, 0]
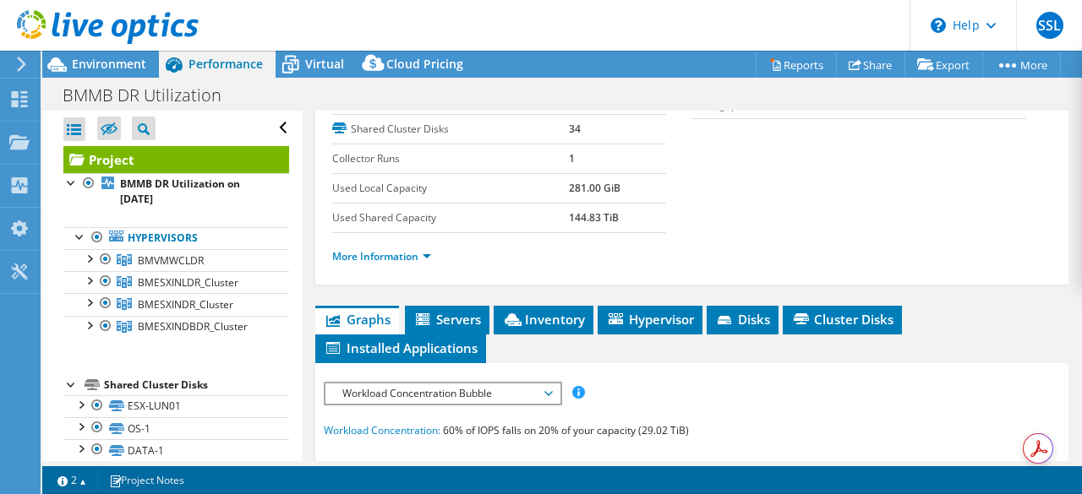
click at [678, 363] on ul "Graphs Servers Inventory Hypervisor Disks Cluster Disks Installed Applications" at bounding box center [692, 334] width 754 height 57
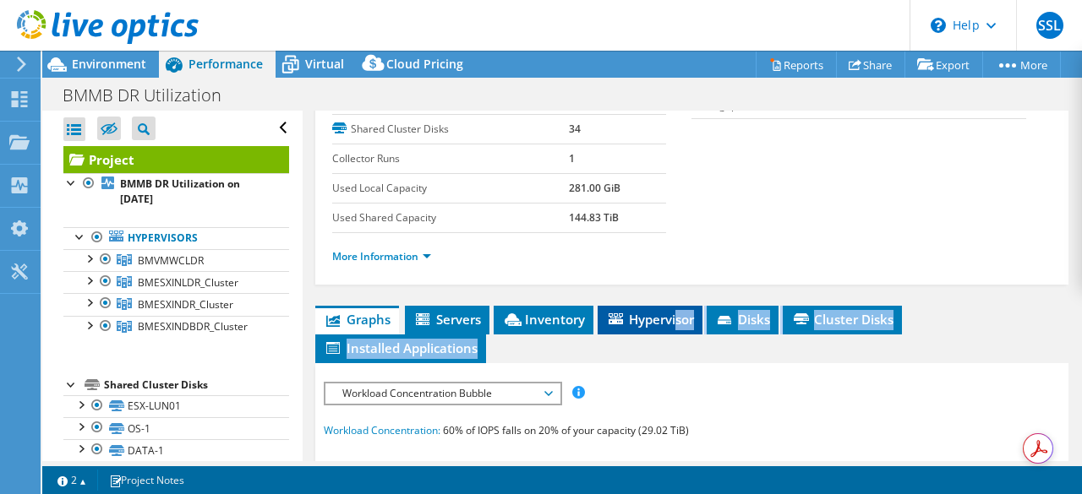
click at [680, 328] on span "Hypervisor" at bounding box center [650, 319] width 88 height 17
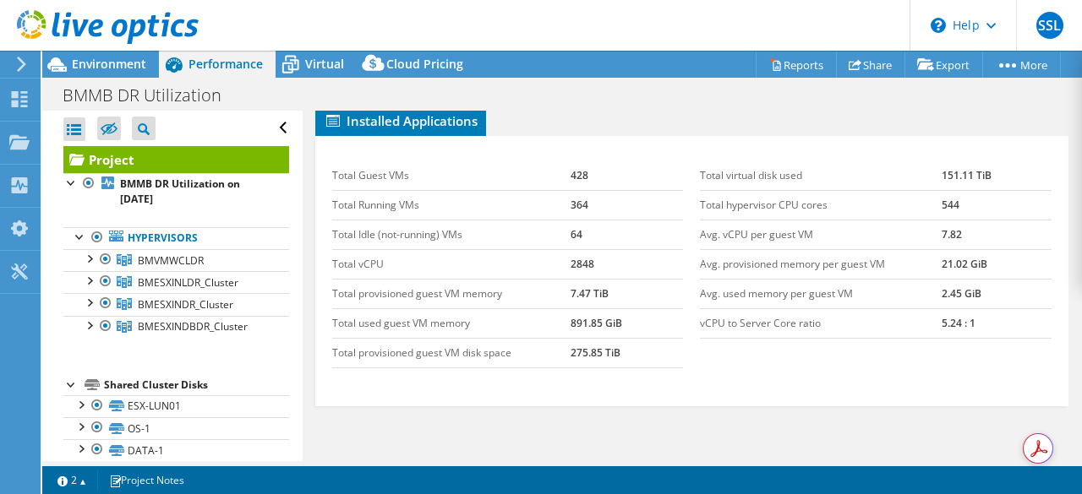
scroll to position [507, 0]
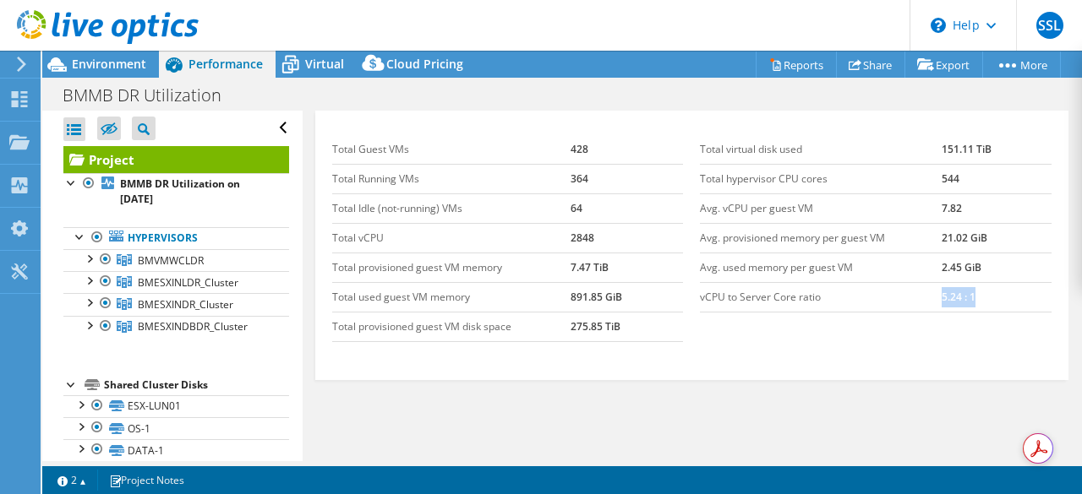
drag, startPoint x: 992, startPoint y: 341, endPoint x: 920, endPoint y: 338, distance: 72.7
click at [920, 312] on tr "vCPU to Server Core ratio 5.24 : 1" at bounding box center [876, 297] width 352 height 30
click at [627, 436] on div "Graphs Servers Inventory Hypervisor Disks Cluster Disks Installed Applications …" at bounding box center [692, 263] width 754 height 423
click at [777, 81] on li "Disks" at bounding box center [743, 66] width 72 height 29
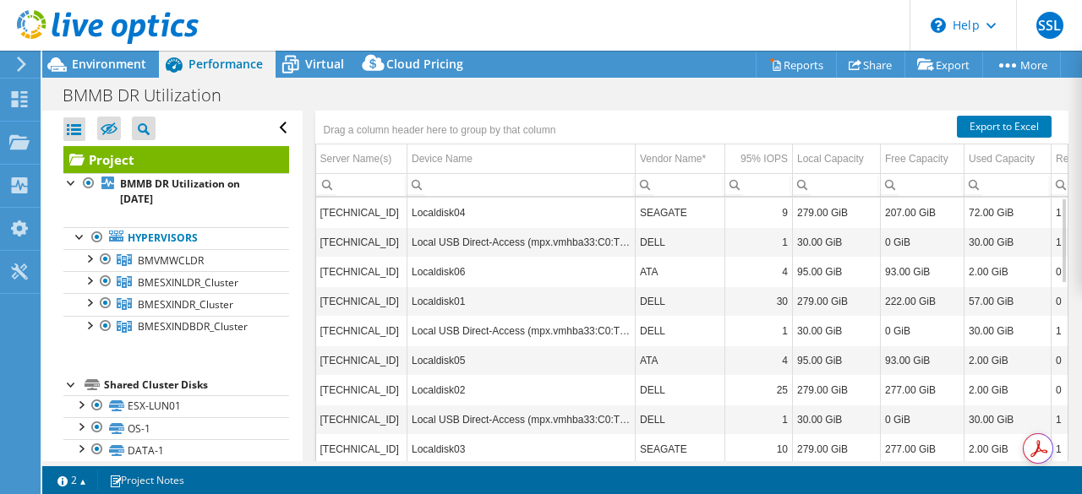
click at [557, 74] on span "Inventory" at bounding box center [541, 65] width 83 height 17
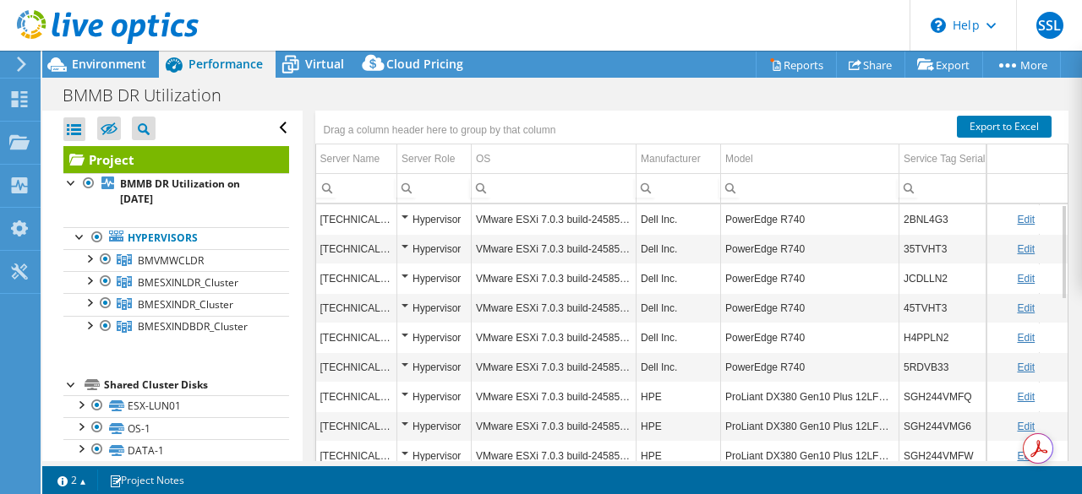
click at [418, 110] on li "Installed Applications" at bounding box center [400, 95] width 171 height 29
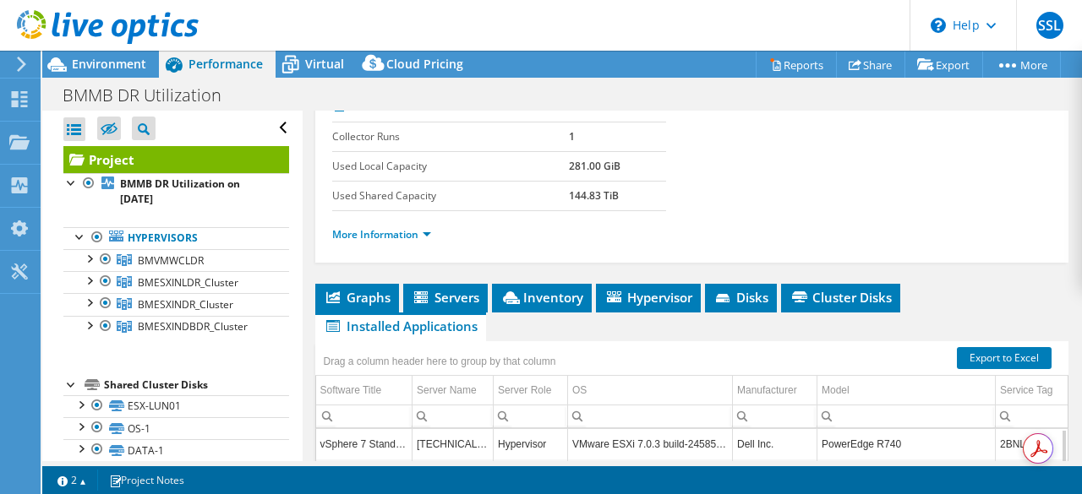
scroll to position [254, 0]
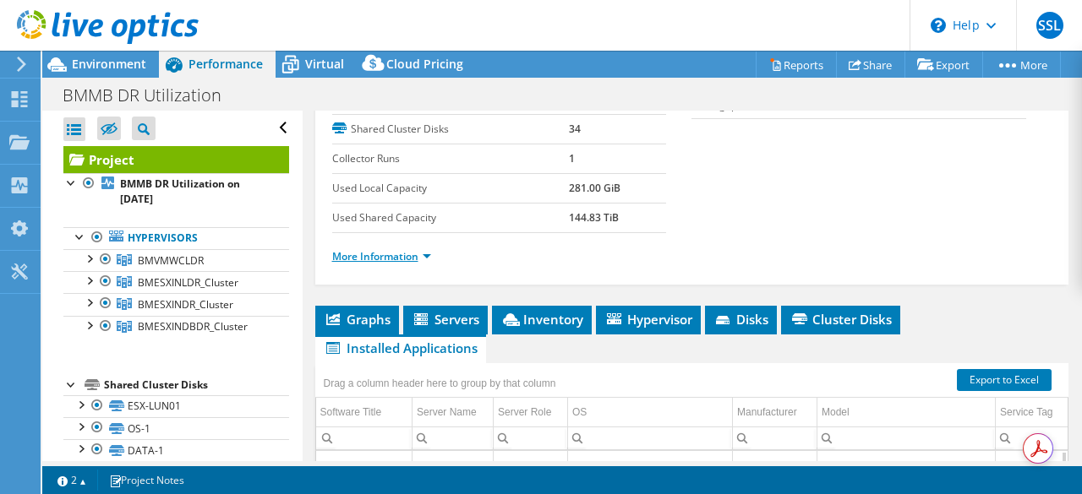
click at [379, 264] on link "More Information" at bounding box center [381, 256] width 99 height 14
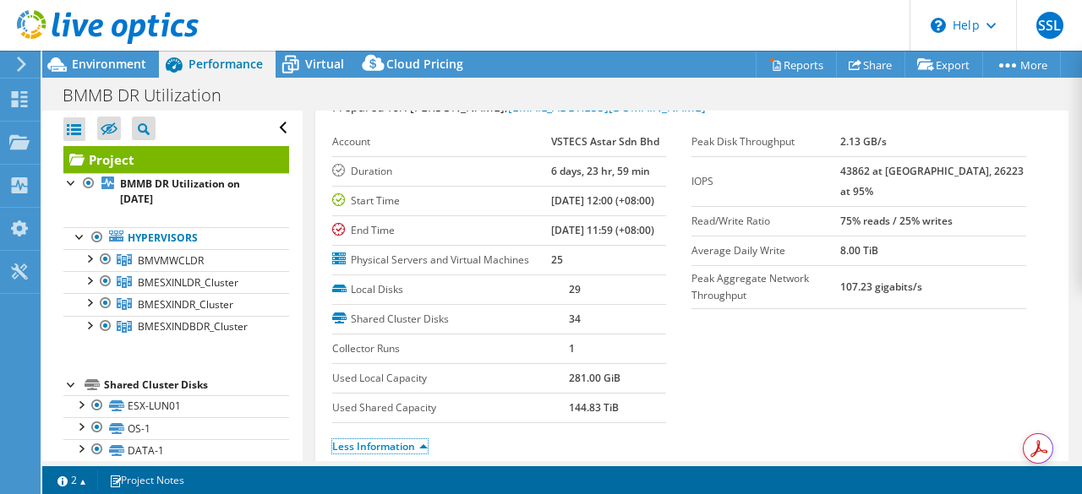
scroll to position [85, 0]
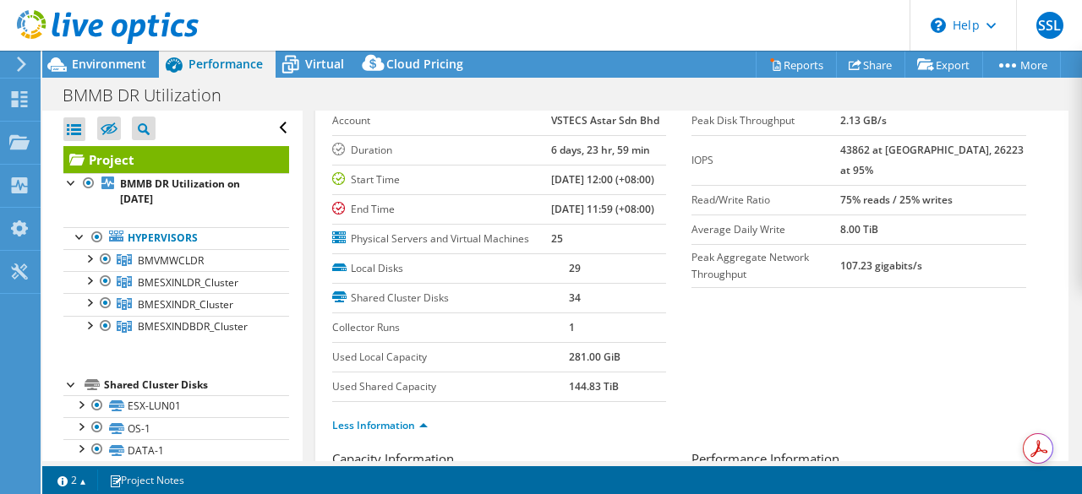
click at [274, 126] on div "Open All Close All Hide Excluded Nodes Project Tree Filter" at bounding box center [176, 129] width 226 height 36
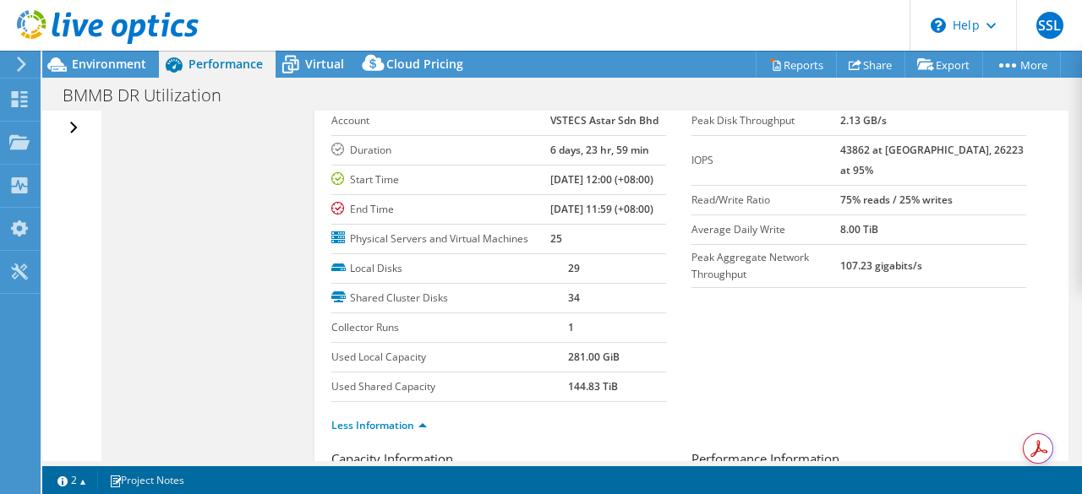
click at [147, 46] on link at bounding box center [108, 41] width 182 height 14
click at [132, 60] on span "Environment" at bounding box center [109, 64] width 74 height 16
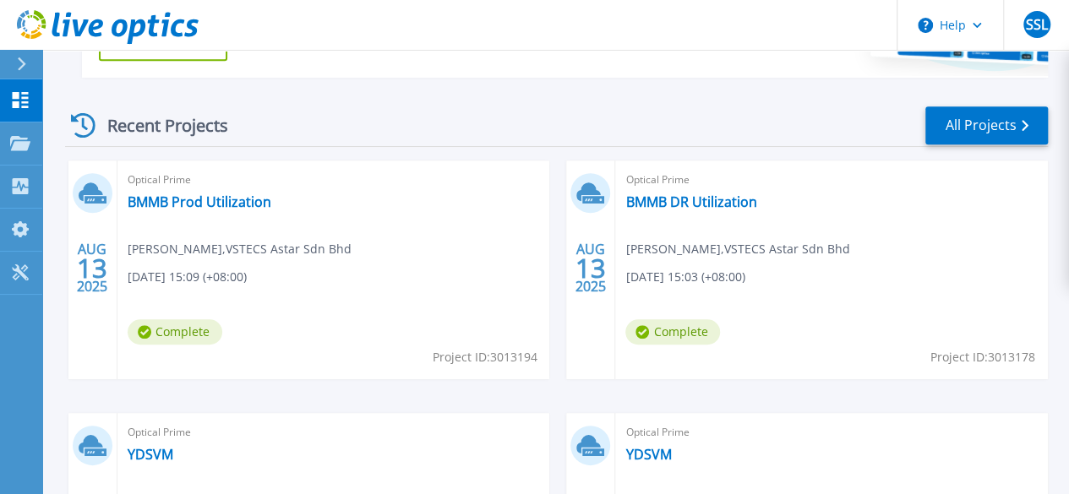
scroll to position [338, 0]
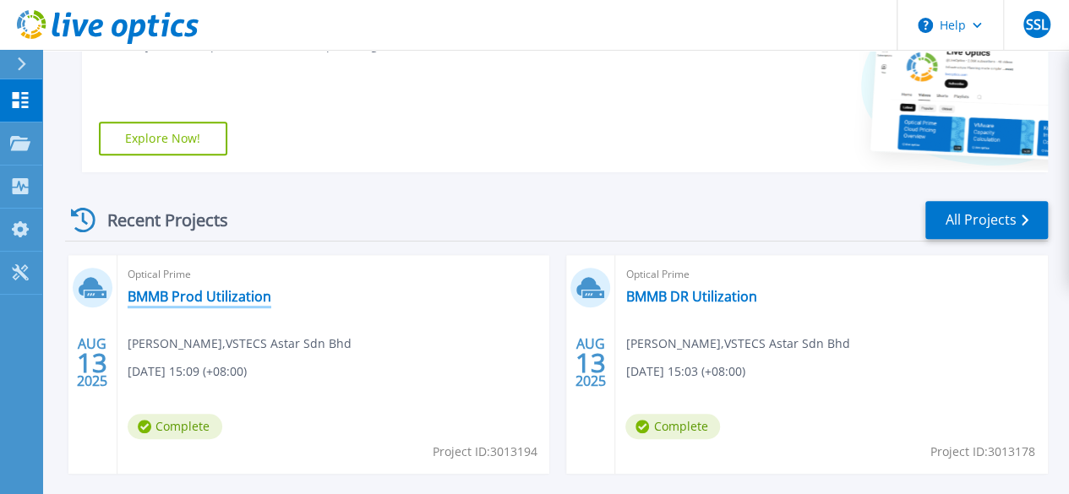
click at [229, 297] on link "BMMB Prod Utilization" at bounding box center [200, 296] width 144 height 17
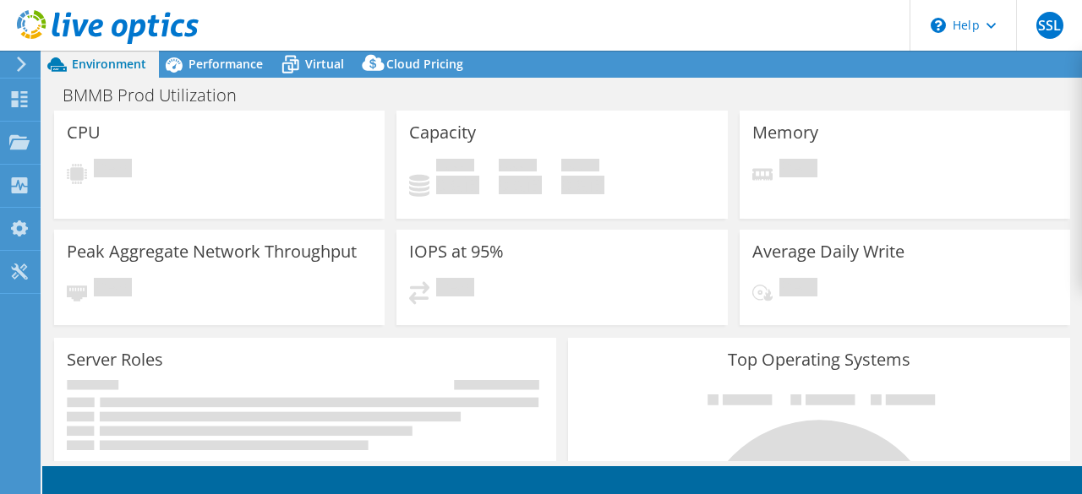
select select "USD"
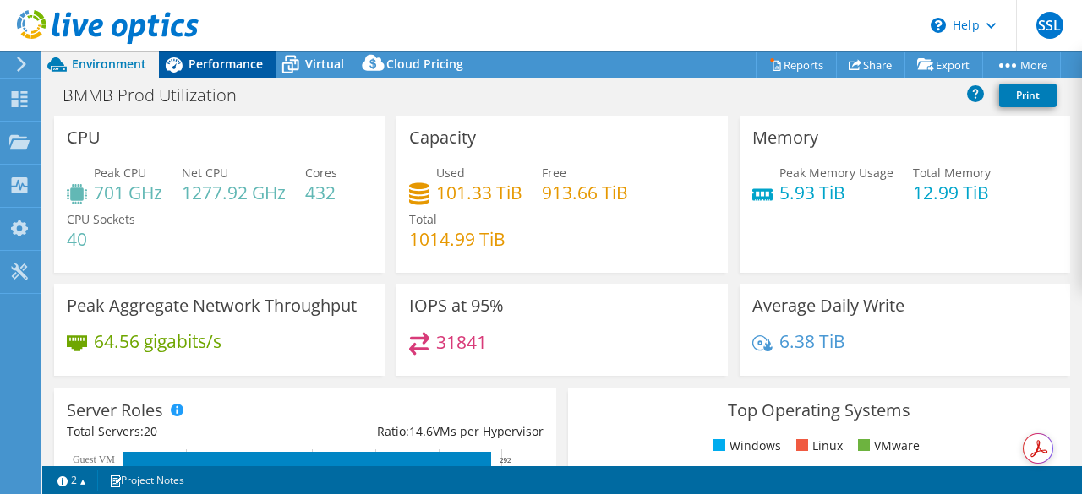
click at [238, 65] on span "Performance" at bounding box center [225, 64] width 74 height 16
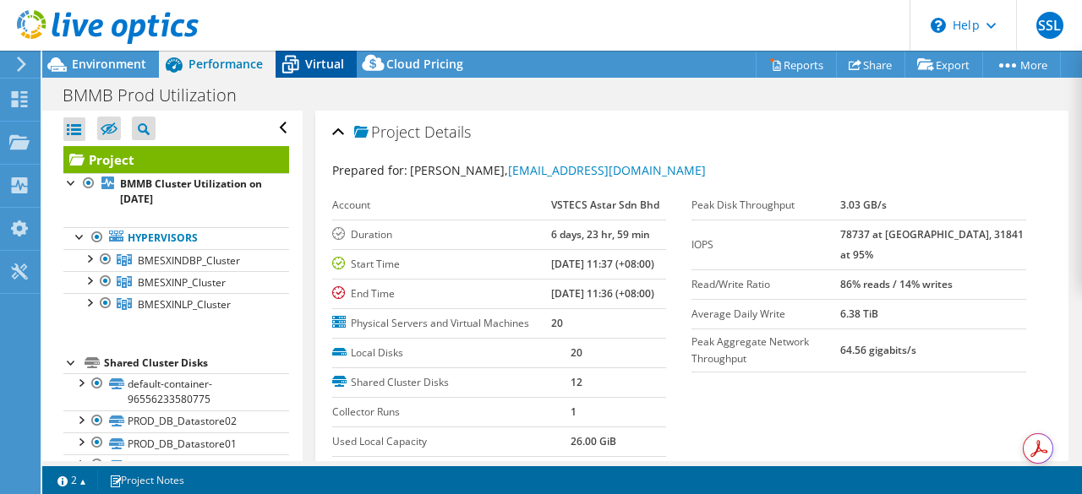
click at [306, 75] on div "Virtual" at bounding box center [316, 64] width 81 height 27
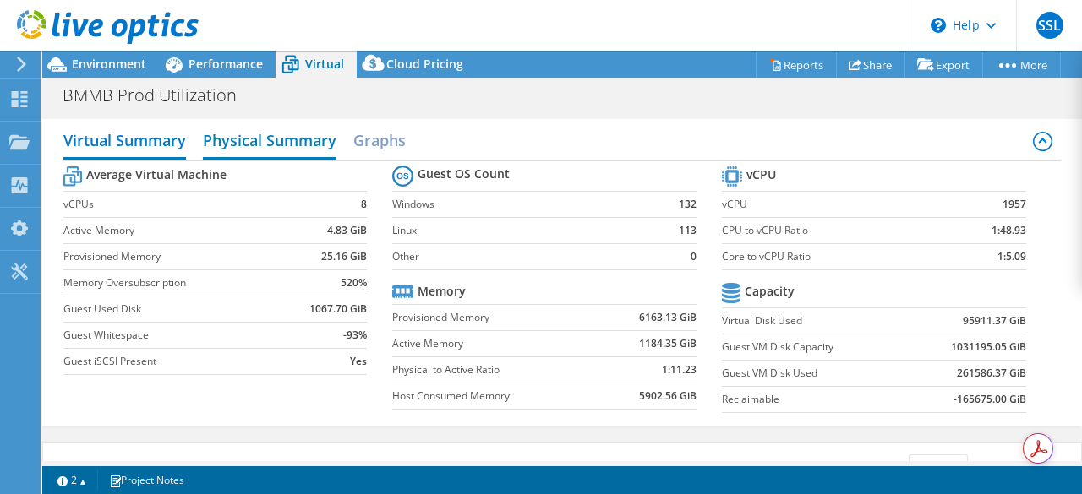
click at [327, 141] on h2 "Physical Summary" at bounding box center [270, 141] width 134 height 37
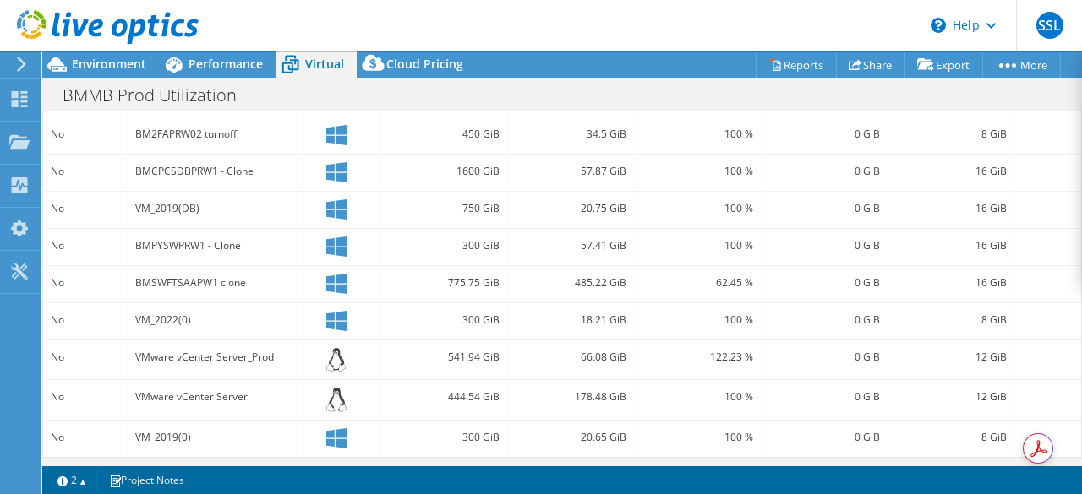
scroll to position [497, 0]
